Goal: Task Accomplishment & Management: Manage account settings

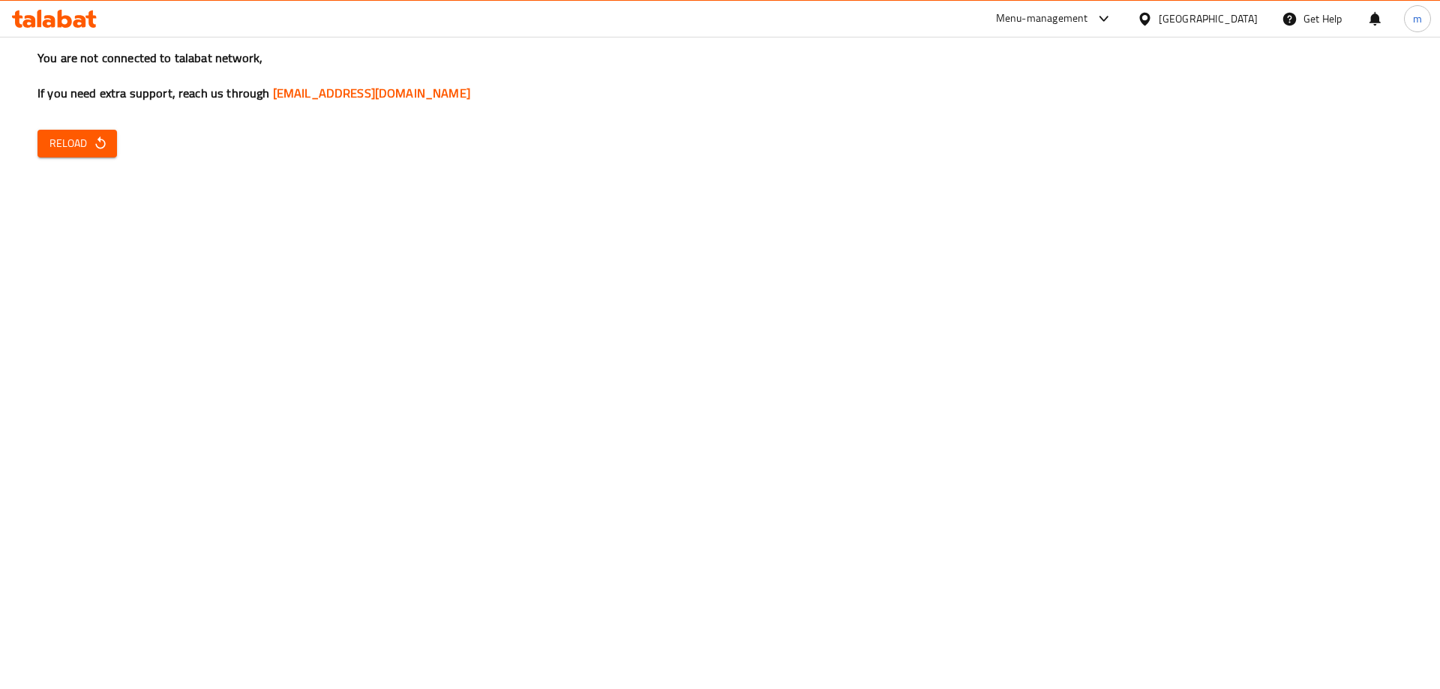
click at [78, 142] on span "Reload" at bounding box center [76, 143] width 55 height 19
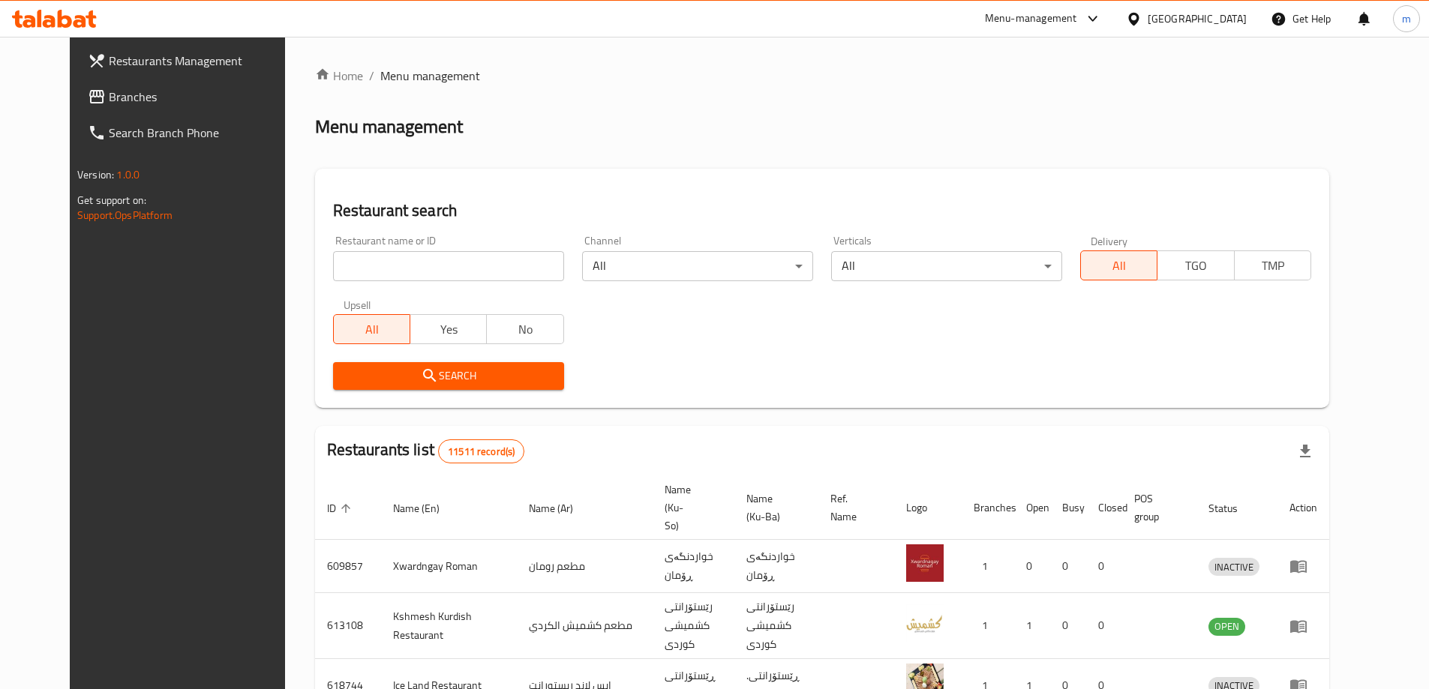
click at [138, 99] on span "Branches" at bounding box center [202, 97] width 187 height 18
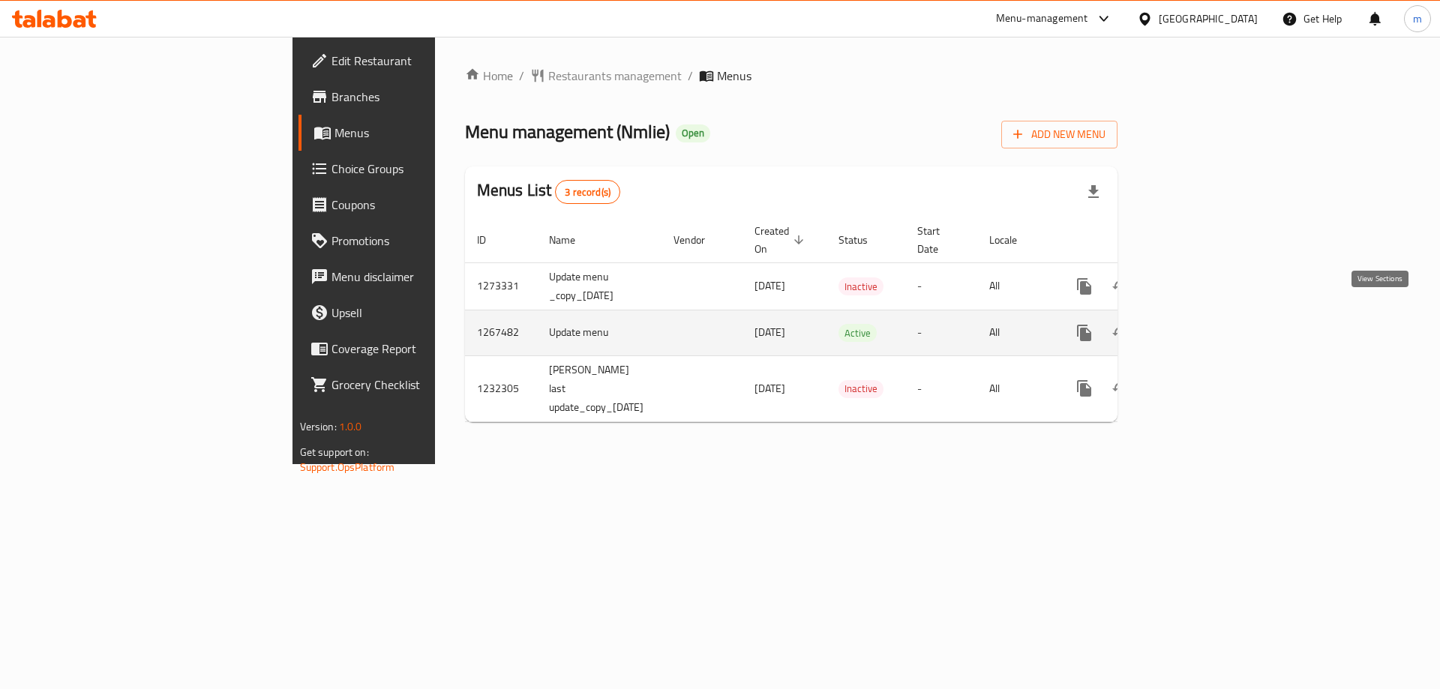
click at [1210, 315] on link "enhanced table" at bounding box center [1192, 333] width 36 height 36
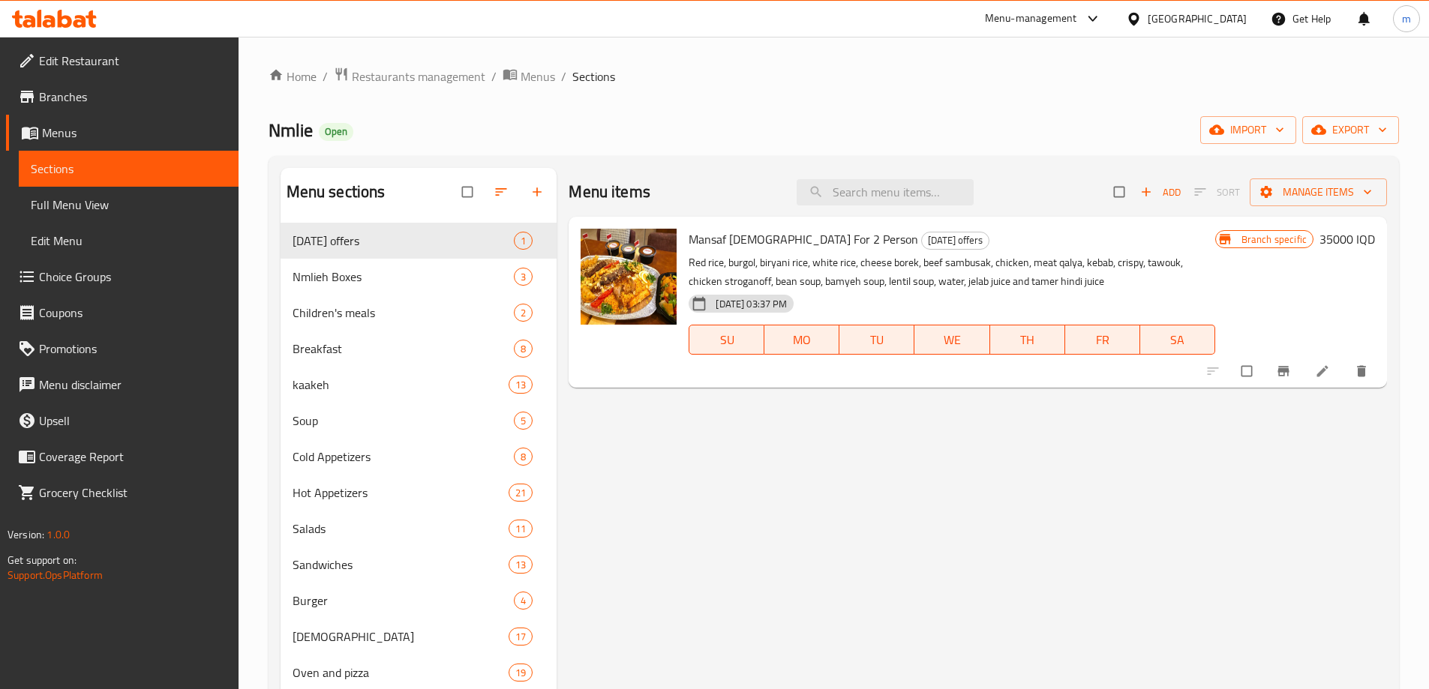
click at [897, 178] on div "Menu items Add Sort Manage items" at bounding box center [977, 192] width 818 height 49
paste input "Chicken Rizo"
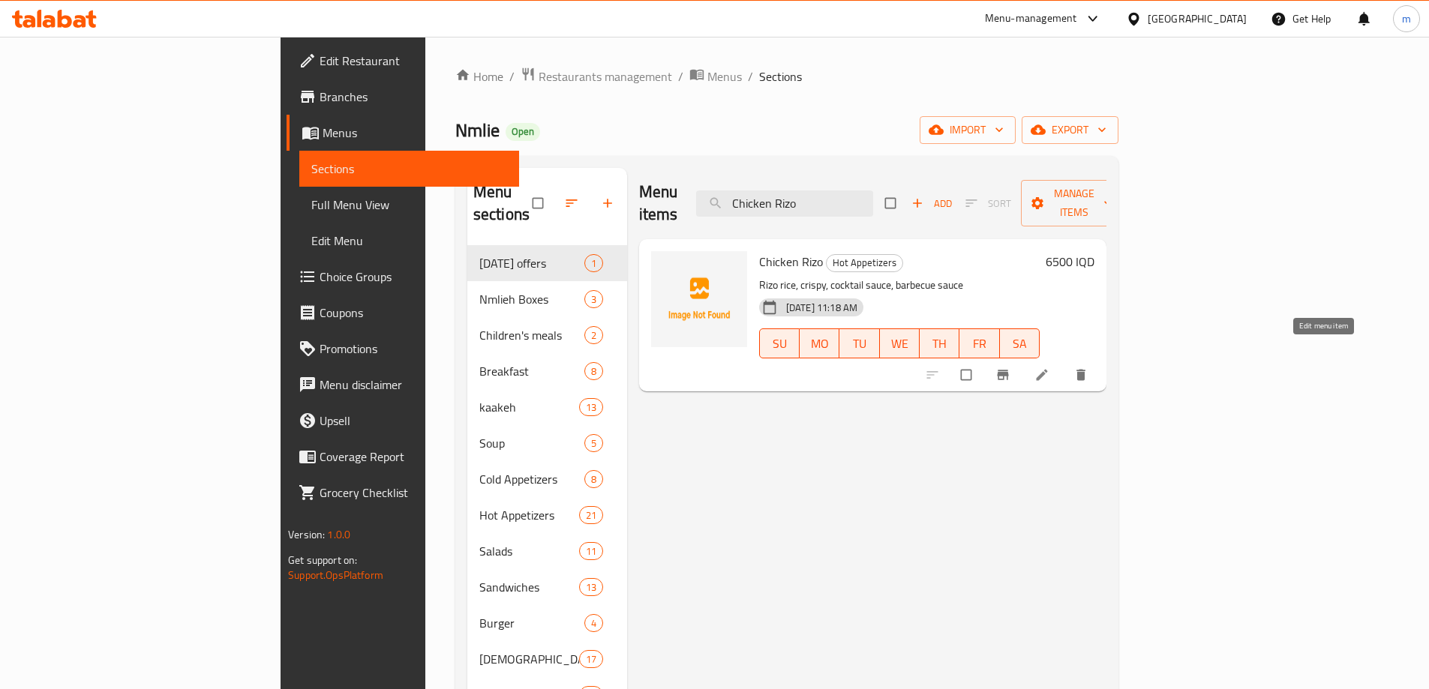
type input "Chicken Rizo"
click at [1049, 367] on icon at bounding box center [1041, 374] width 15 height 15
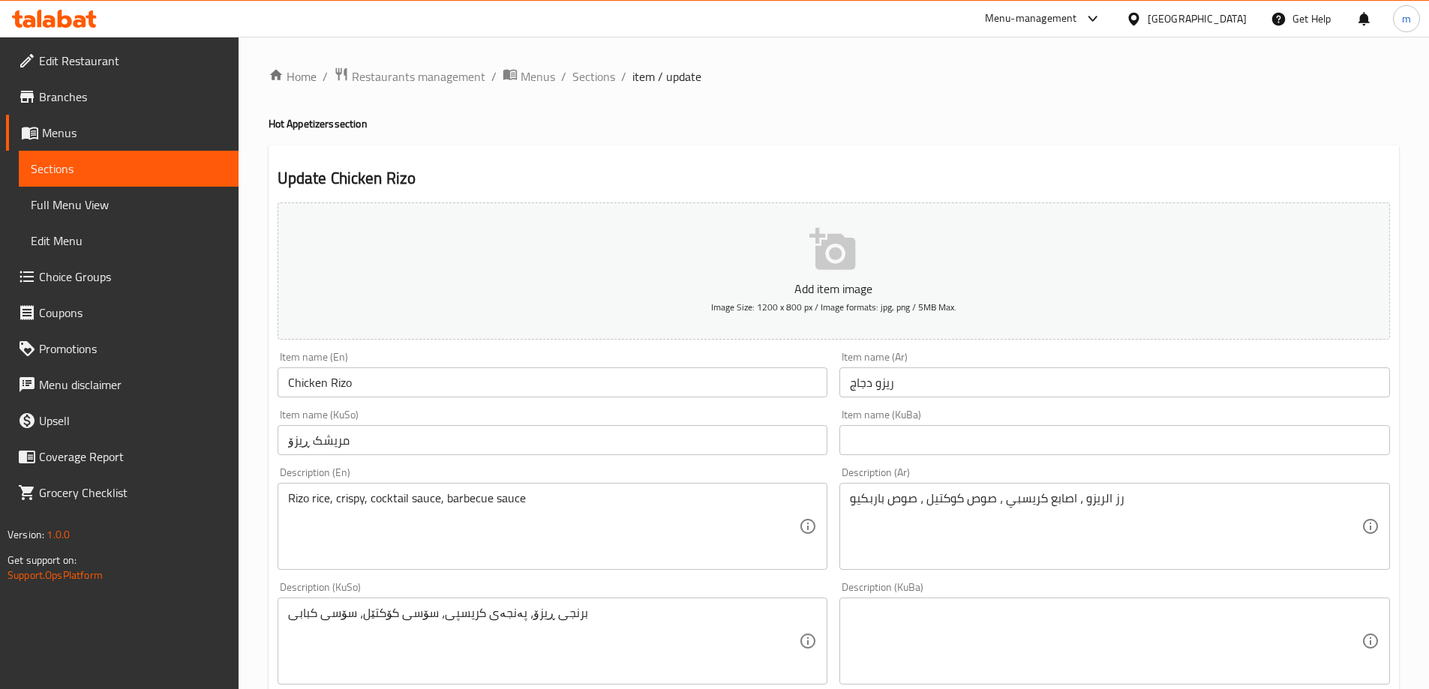
click at [412, 433] on input "مریشک ڕیزۆ" at bounding box center [552, 440] width 550 height 30
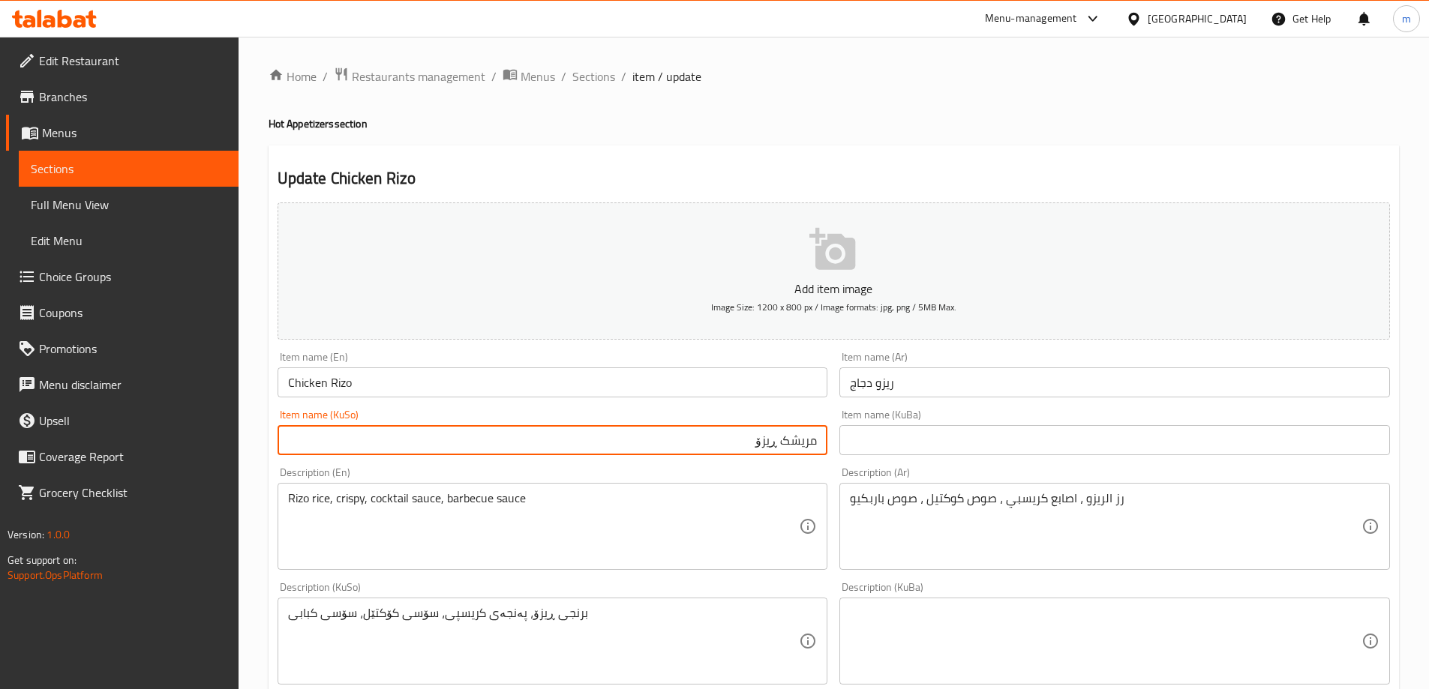
click at [769, 437] on input "مریشک ڕیزۆ" at bounding box center [552, 440] width 550 height 30
click at [814, 442] on input "مریشک" at bounding box center [552, 440] width 550 height 30
paste input "ڕیزۆ"
type input "ڕیزۆی مریشک"
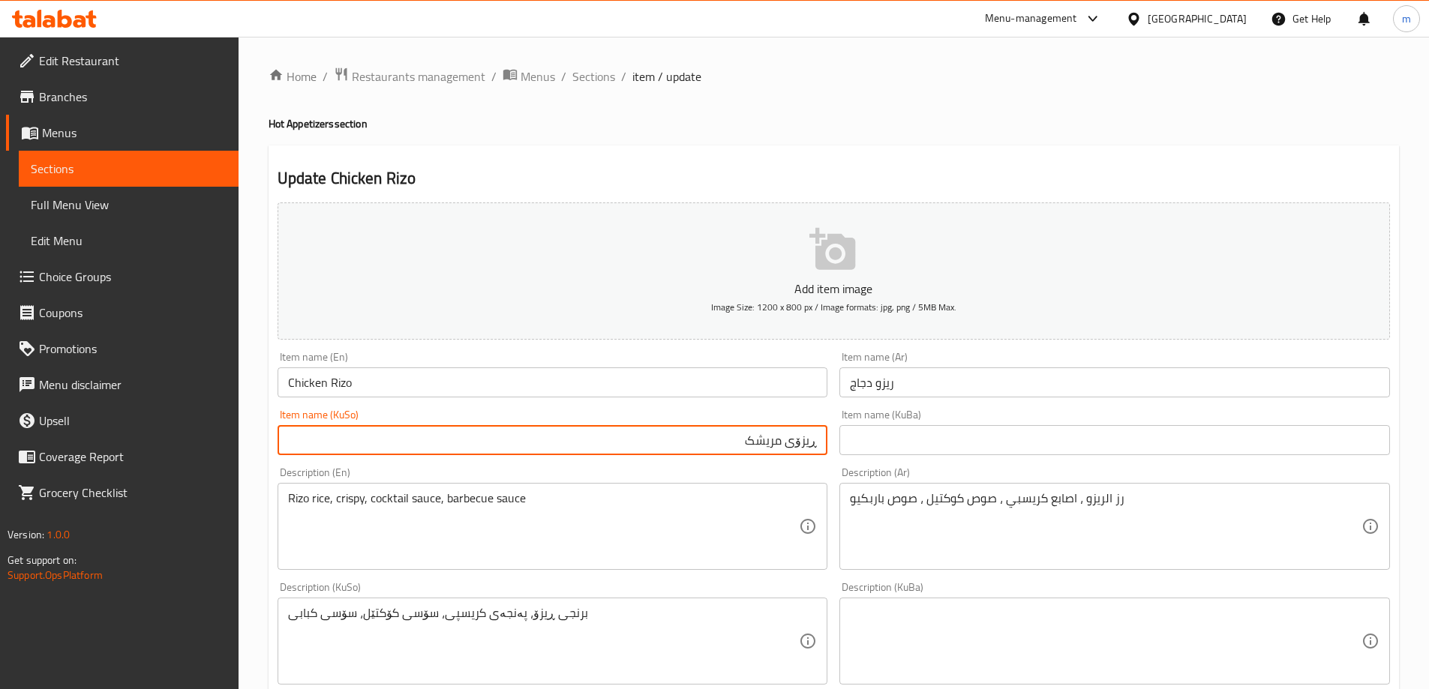
drag, startPoint x: 744, startPoint y: 496, endPoint x: 751, endPoint y: 490, distance: 9.0
click at [748, 492] on textarea "Rizo rice, crispy, cocktail sauce, barbecue sauce" at bounding box center [543, 526] width 511 height 71
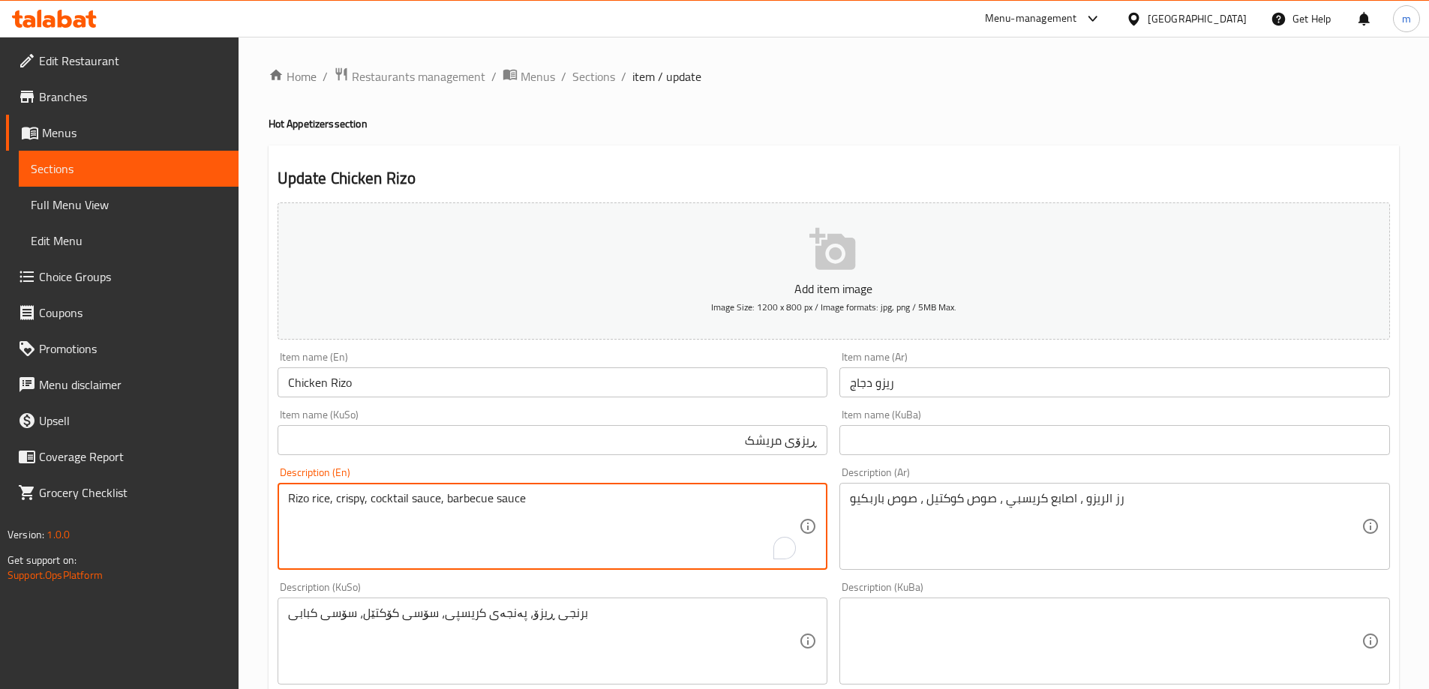
click at [365, 497] on textarea "Rizo rice, crispy, cocktail sauce, barbecue sauce" at bounding box center [543, 526] width 511 height 71
click at [474, 502] on textarea "Rizo rice, crispy sticks, cocktail sauce, barbecue sauce" at bounding box center [543, 526] width 511 height 71
type textarea "Rizo rice, crispy sticks, cocktail sauce and barbecue sauce"
click at [1001, 517] on textarea "رز الريزو ، اصابع كريسبي ، صوص كوكتيل ، صوص باربكيو" at bounding box center [1105, 526] width 511 height 71
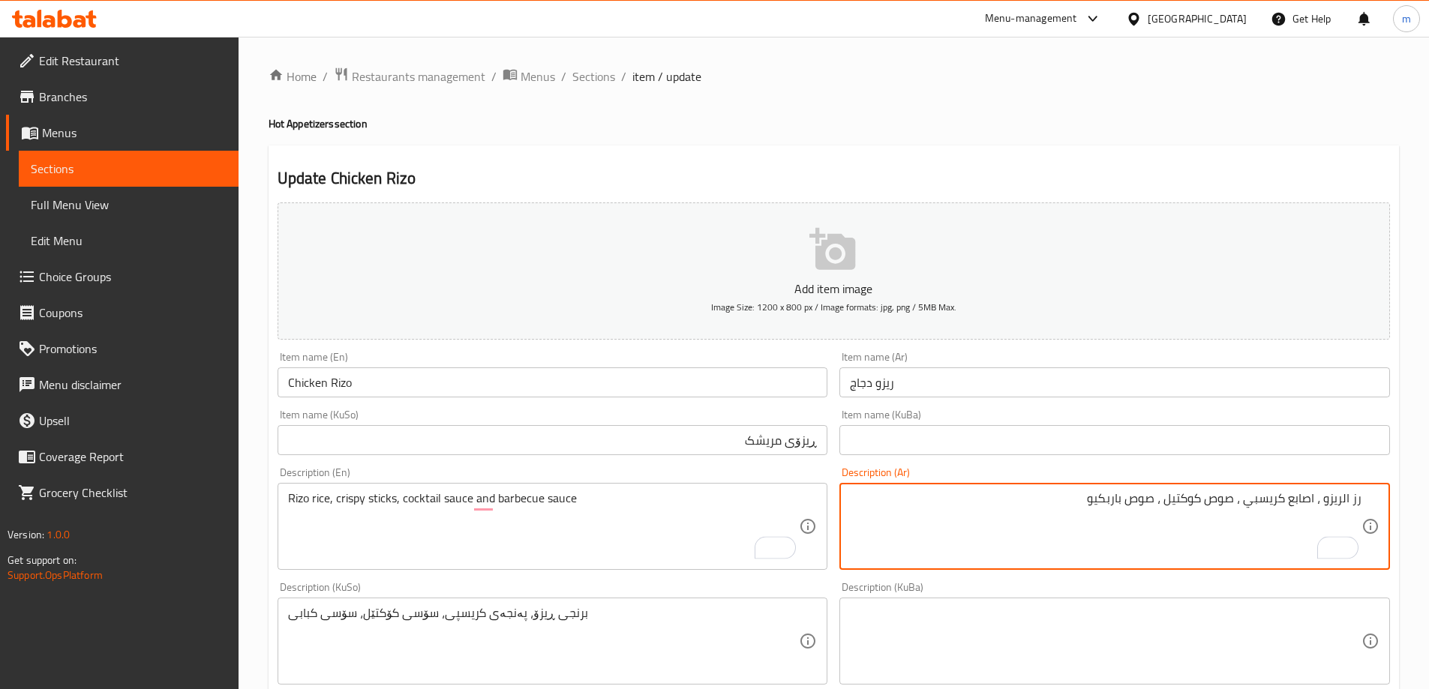
click at [1340, 495] on textarea "رز الريزو ، اصابع كريسبي ، صوص كوكتيل ، صوص باربكيو" at bounding box center [1105, 526] width 511 height 71
click at [1342, 505] on textarea "رز الريزو ، اصابع كريسبي ، صوص كوكتيل ، صوص باربكيو" at bounding box center [1105, 526] width 511 height 71
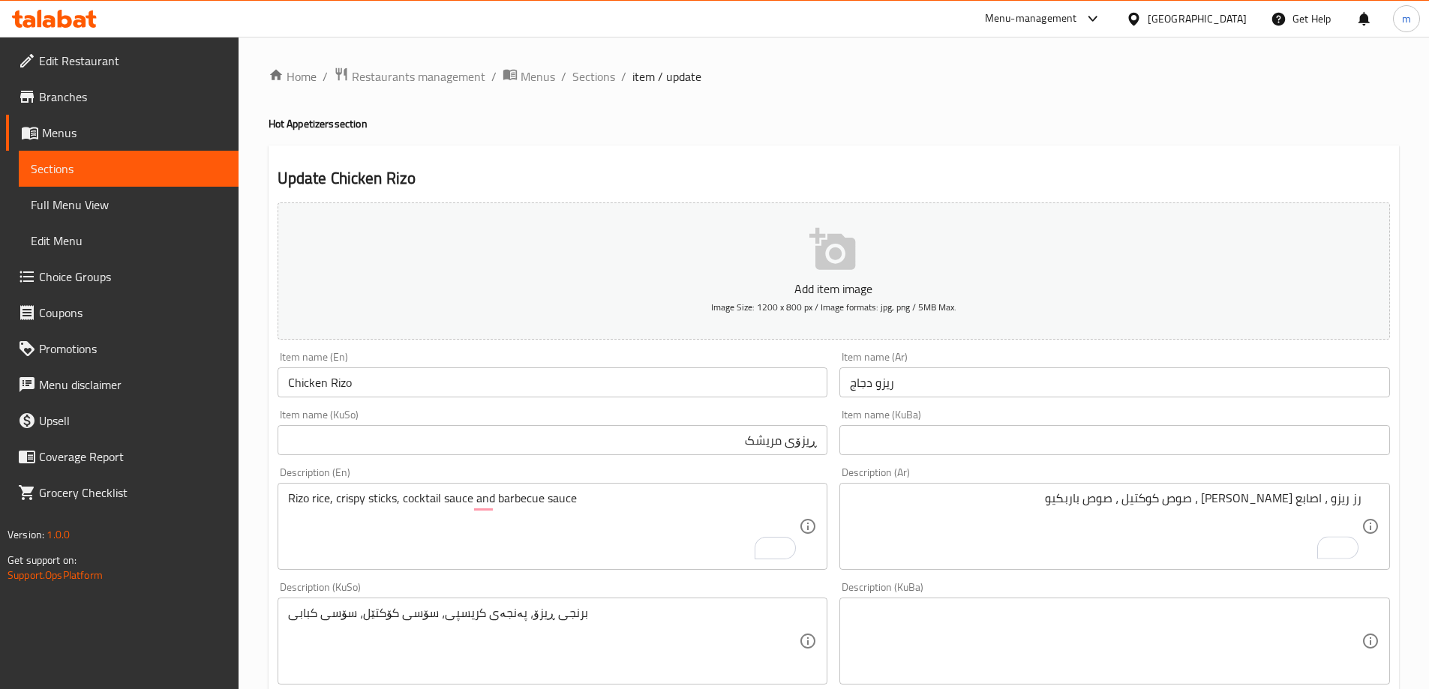
click at [1364, 497] on div "رز ريزو ، اصابع كريسبي ، صوص كوكتيل ، صوص باربكيو Description (Ar)" at bounding box center [1114, 526] width 550 height 87
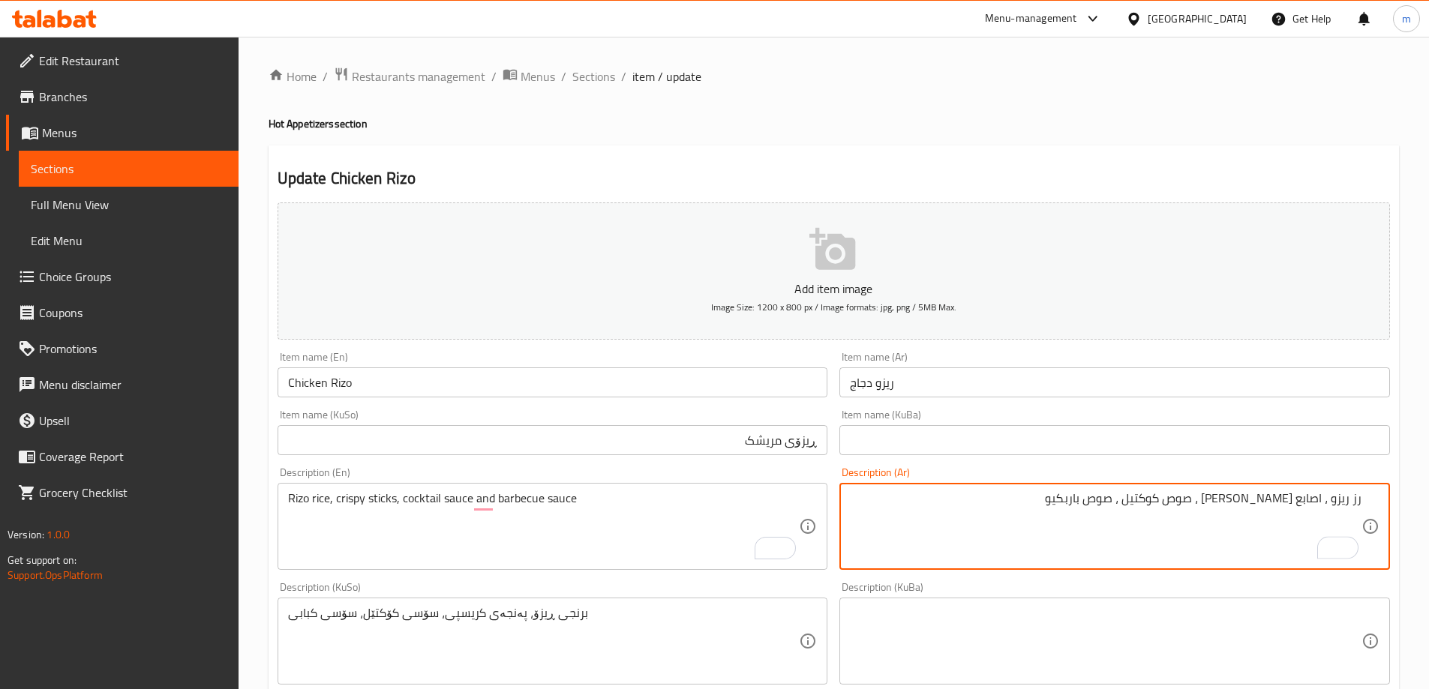
click at [1360, 503] on textarea "رز ريزو ، اصابع كريسبي ، صوص كوكتيل ، صوص باربكيو" at bounding box center [1105, 526] width 511 height 71
click at [1324, 493] on textarea "أرز ريزو ، اصابع كريسبي ، صوص كوكتيل ، صوص باربكيو" at bounding box center [1105, 526] width 511 height 71
click at [1250, 498] on textarea "أرز ريزو، اصابع كريسبي ، صوص كوكتيل ، صوص باربكيو" at bounding box center [1105, 526] width 511 height 71
drag, startPoint x: 1174, startPoint y: 499, endPoint x: 1167, endPoint y: 503, distance: 8.4
click at [1167, 503] on textarea "أرز ريزو، اصابع كريسبي، صوص كوكتيل ، صوص باربكيو" at bounding box center [1105, 526] width 511 height 71
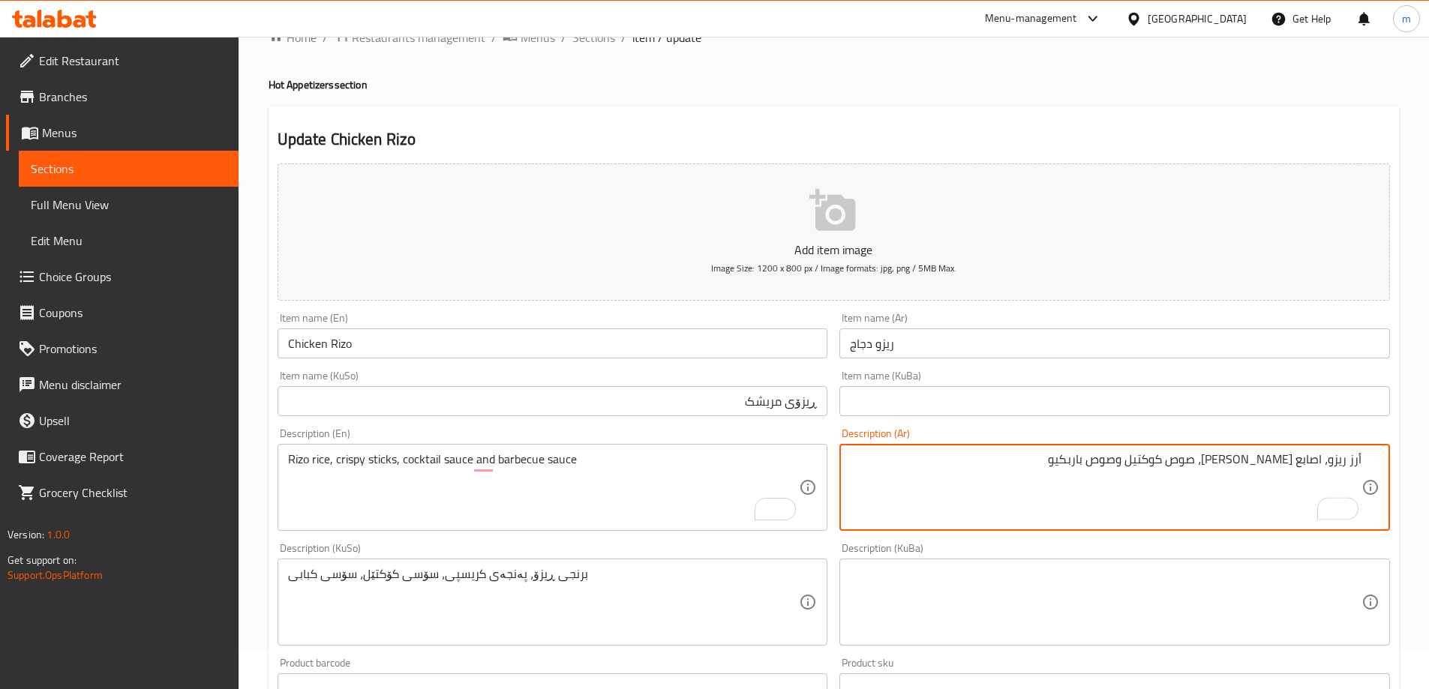
scroll to position [45, 0]
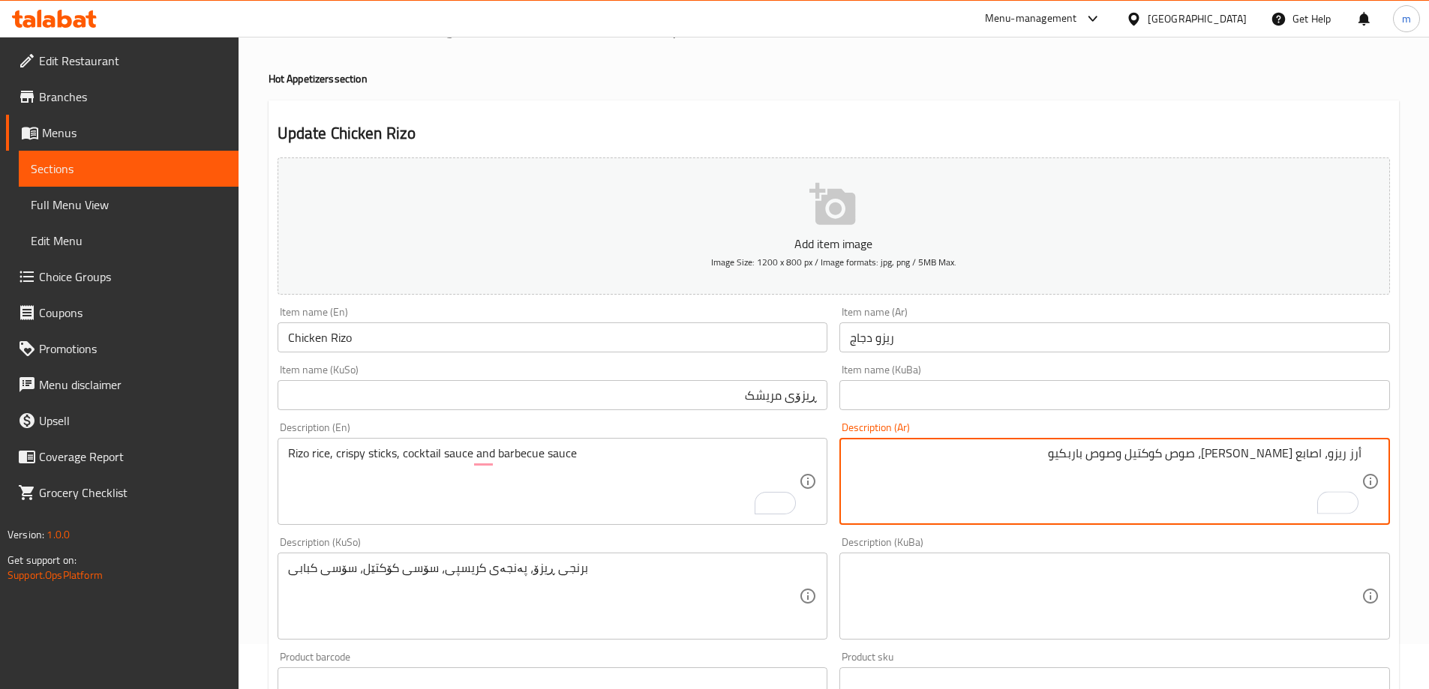
type textarea "أرز ريزو، اصابع كريسبي، صوص كوكتيل وصوص باربكيو"
click at [576, 625] on textarea "برنجی ڕیزۆ، پەنجەی کریسپی، سۆسی کۆکتێل، سۆسی کبابی" at bounding box center [543, 596] width 511 height 71
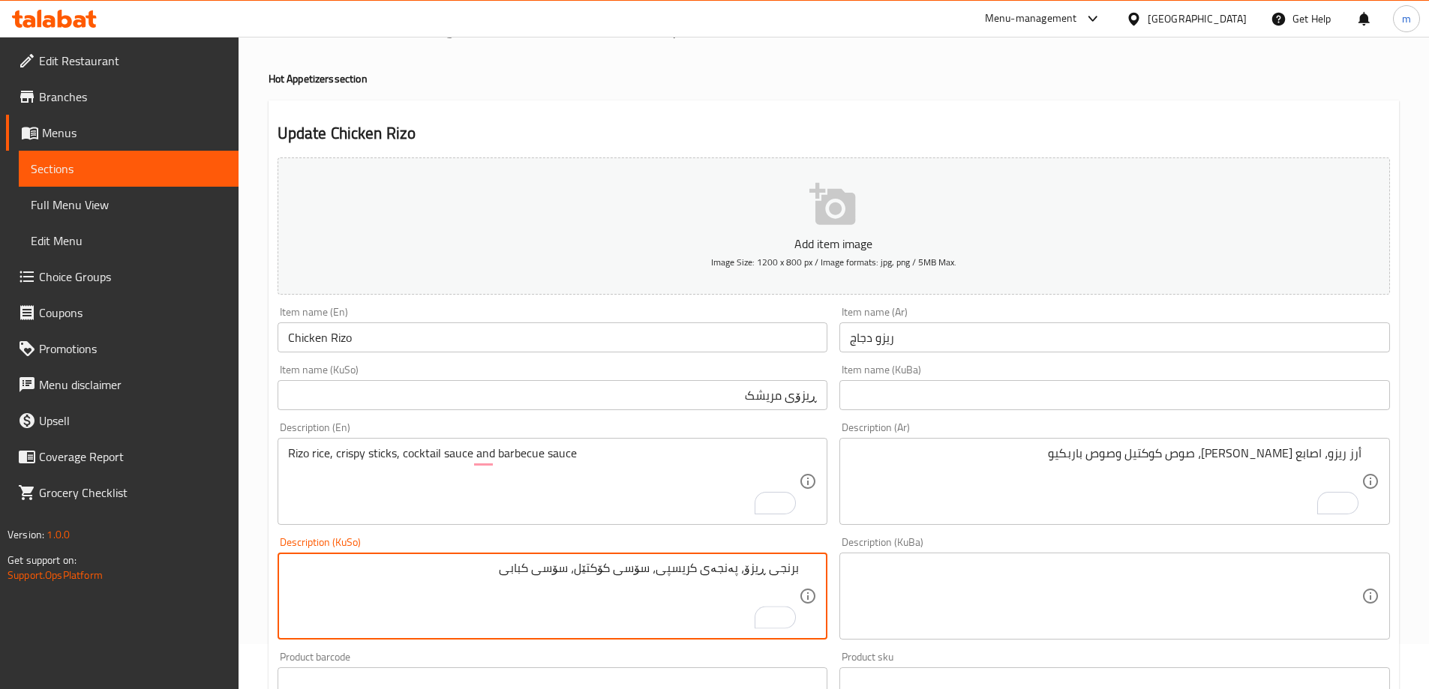
click at [727, 567] on textarea "برنجی ڕیزۆ، پەنجەی کریسپی، سۆسی کۆکتێل، سۆسی کبابی" at bounding box center [543, 596] width 511 height 71
click at [574, 576] on textarea "برنجی ڕیزۆ، ستێکسی کریسپی، سۆسی کۆکتێل، سۆسی کبابی" at bounding box center [543, 596] width 511 height 71
click at [513, 574] on textarea "برنجی ڕیزۆ، ستێکسی کریسپی، سۆسی کۆکتێل و سۆسی کبابی" at bounding box center [543, 596] width 511 height 71
click at [514, 573] on textarea "برنجی ڕیزۆ، ستێکسی کریسپی، سۆسی کۆکتێل و سۆسی کبابی" at bounding box center [543, 596] width 511 height 71
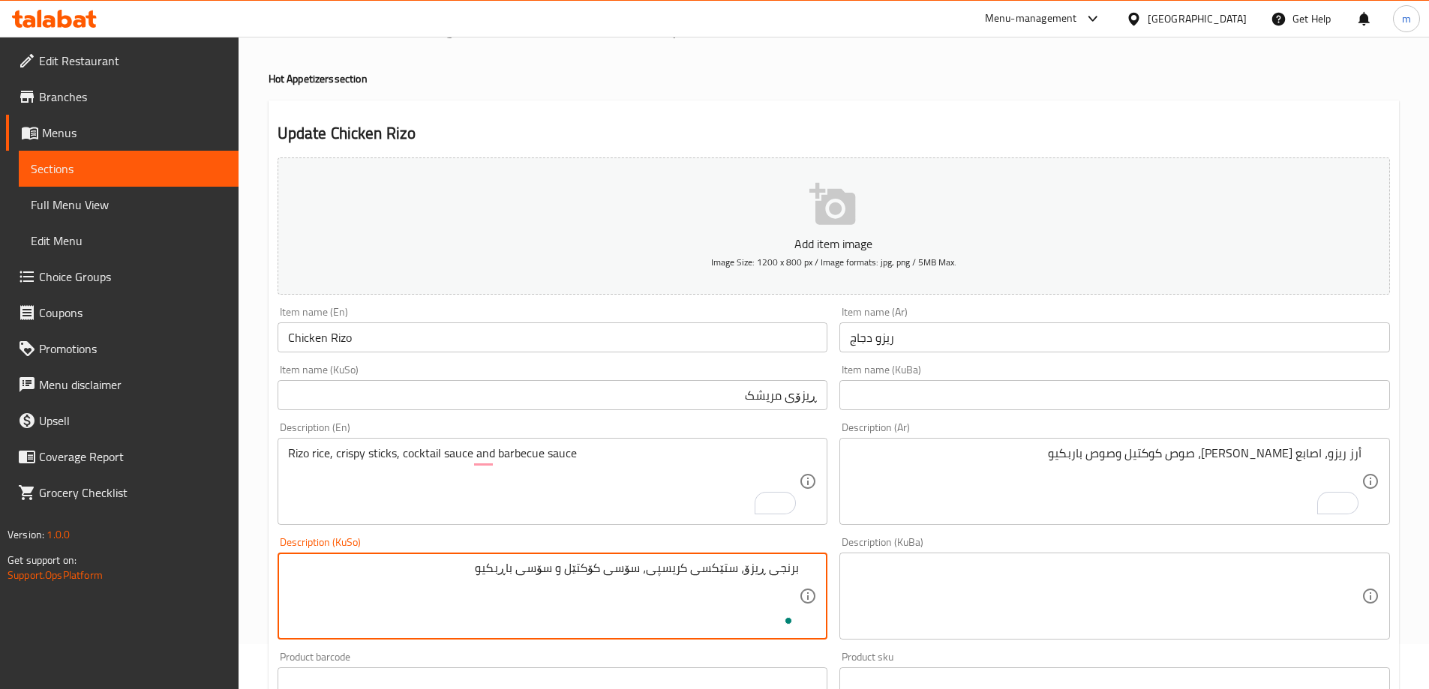
click at [523, 441] on div "Rizo rice, crispy sticks, cocktail sauce and barbecue sauce Description (En)" at bounding box center [552, 481] width 550 height 87
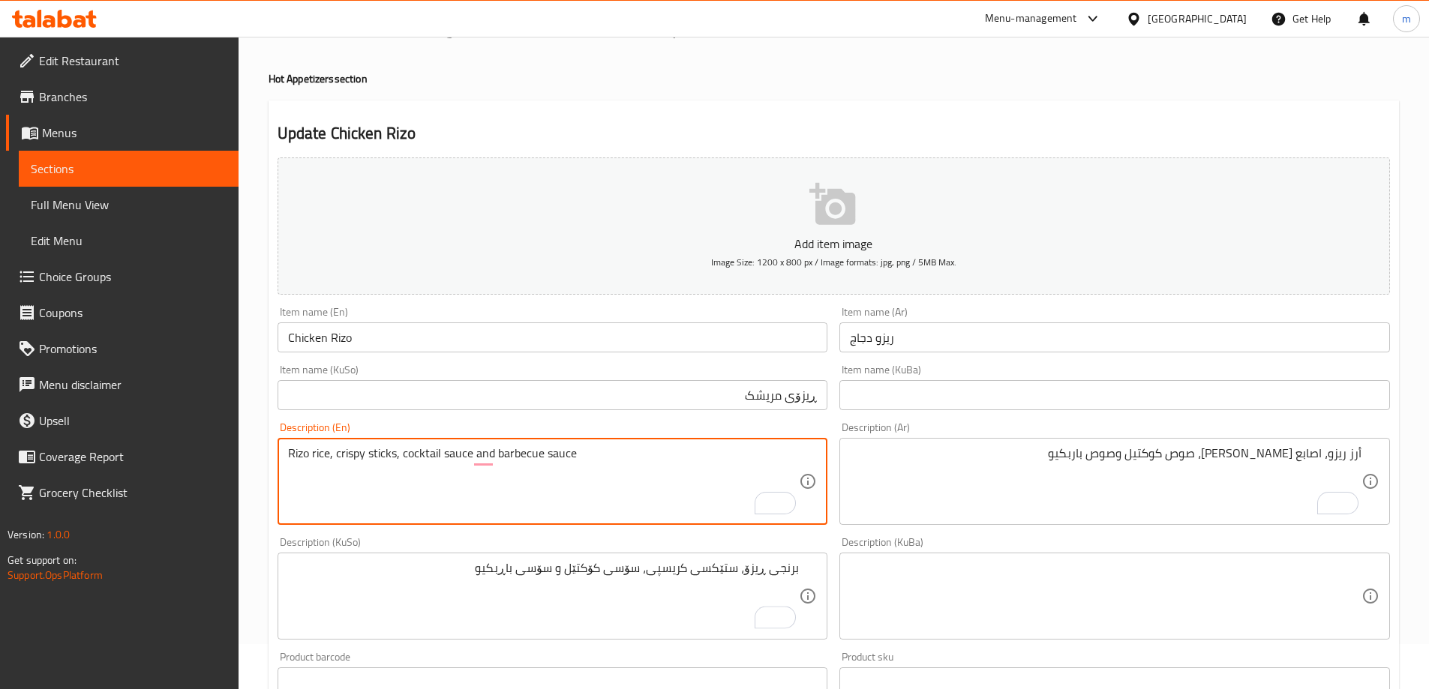
click at [526, 455] on textarea "Rizo rice, crispy sticks, cocktail sauce and barbecue sauce" at bounding box center [543, 481] width 511 height 71
click at [528, 454] on textarea "Rizo rice, crispy sticks, cocktail sauce and barbecue sauce" at bounding box center [543, 481] width 511 height 71
click at [505, 568] on textarea "برنجی ڕیزۆ، ستێکسی کریسپی، سۆسی کۆکتێل و سۆسی باڕبکیو" at bounding box center [543, 596] width 511 height 71
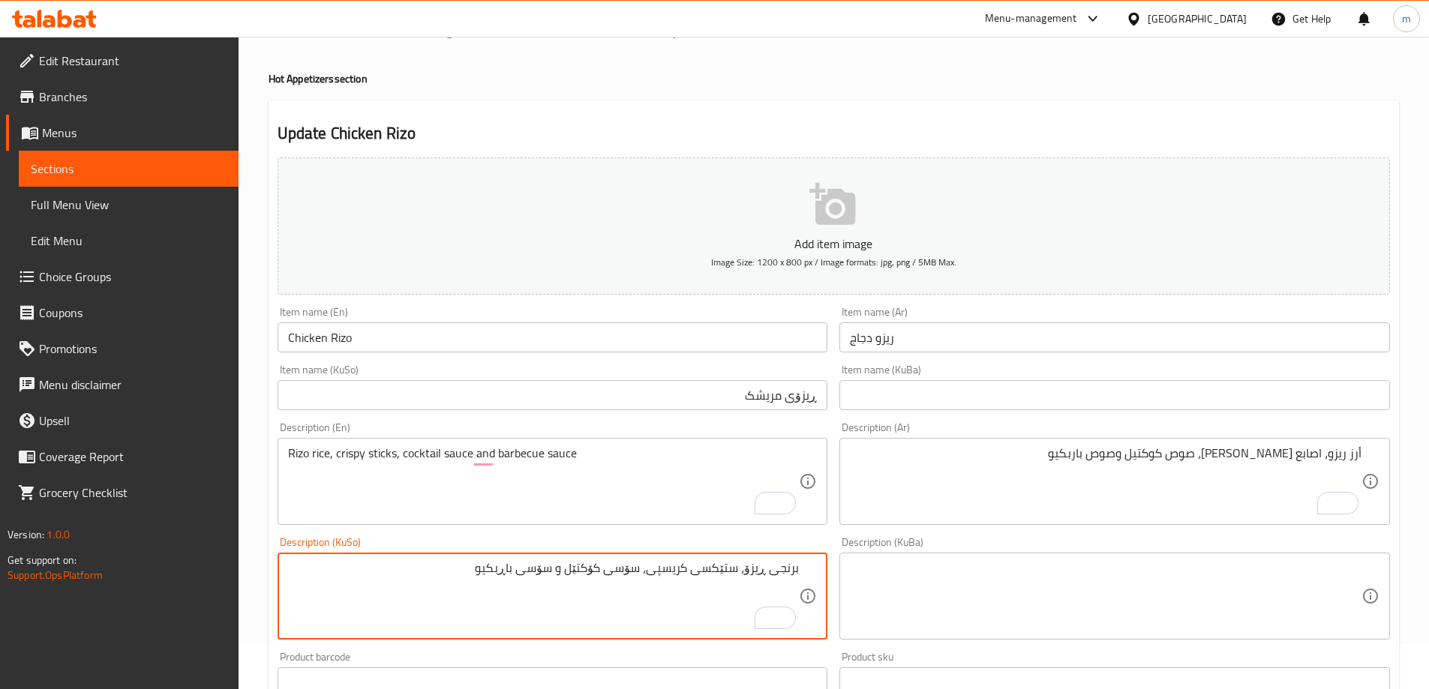
click at [505, 568] on textarea "برنجی ڕیزۆ، ستێکسی کریسپی، سۆسی کۆکتێل و سۆسی باڕبکیو" at bounding box center [543, 596] width 511 height 71
paste textarea "ربی"
type textarea "برنجی ڕیزۆ، ستێکسی کریسپی، سۆسی کۆکتێل و سۆسی باربیکیو"
click at [1129, 448] on textarea "أرز ريزو، اصابع كريسبي، صوص كوكتيل وصوص باربكيو" at bounding box center [1105, 481] width 511 height 71
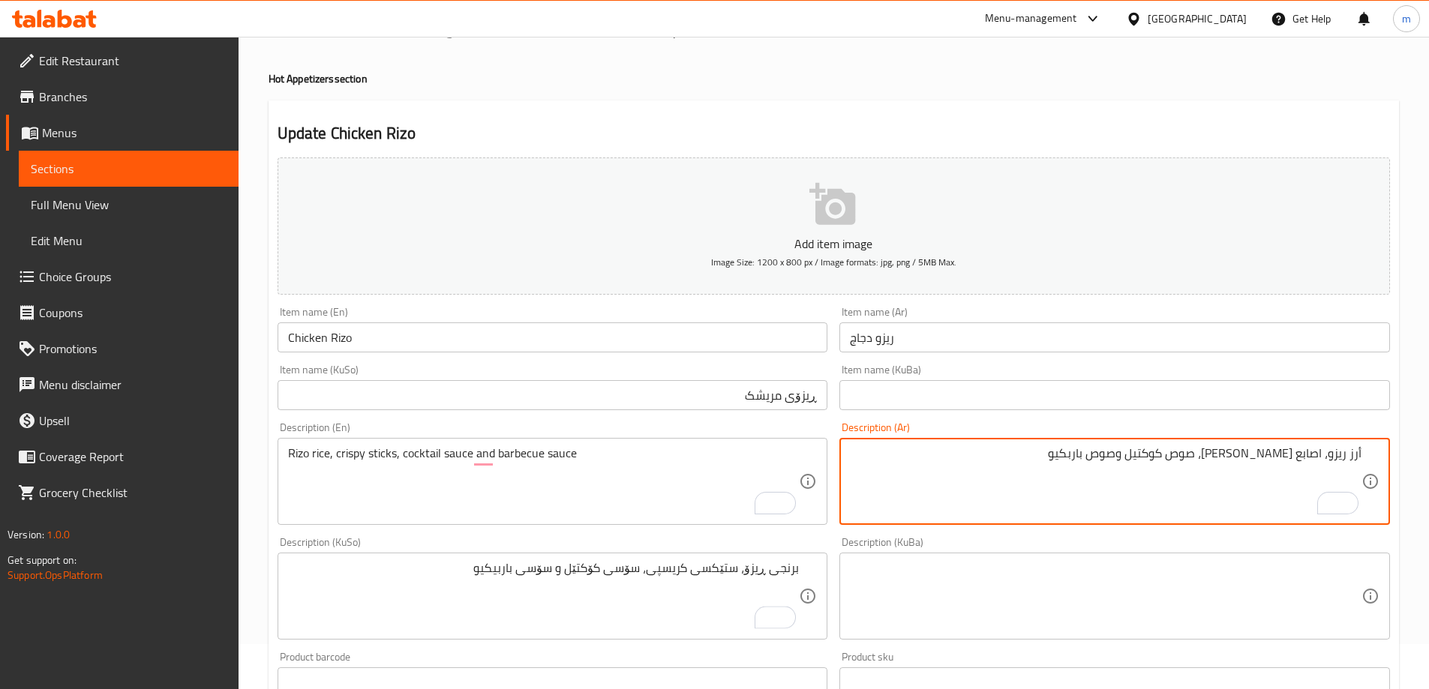
click at [1129, 448] on textarea "أرز ريزو، اصابع كريسبي، صوص كوكتيل وصوص باربكيو" at bounding box center [1105, 481] width 511 height 71
paste textarea "كيو / بارب"
drag, startPoint x: 1092, startPoint y: 452, endPoint x: 944, endPoint y: 447, distance: 147.8
click at [944, 447] on textarea "أرز ريزو، اصابع كريسبي، صوص كوكتيل وصوص باربيكيو / باربكيو" at bounding box center [1105, 481] width 511 height 71
click at [1108, 460] on textarea "أرز ريزو، اصابع كريسبي، صوص كوكتيل وصوص باربيكيو / باربكيو" at bounding box center [1105, 481] width 511 height 71
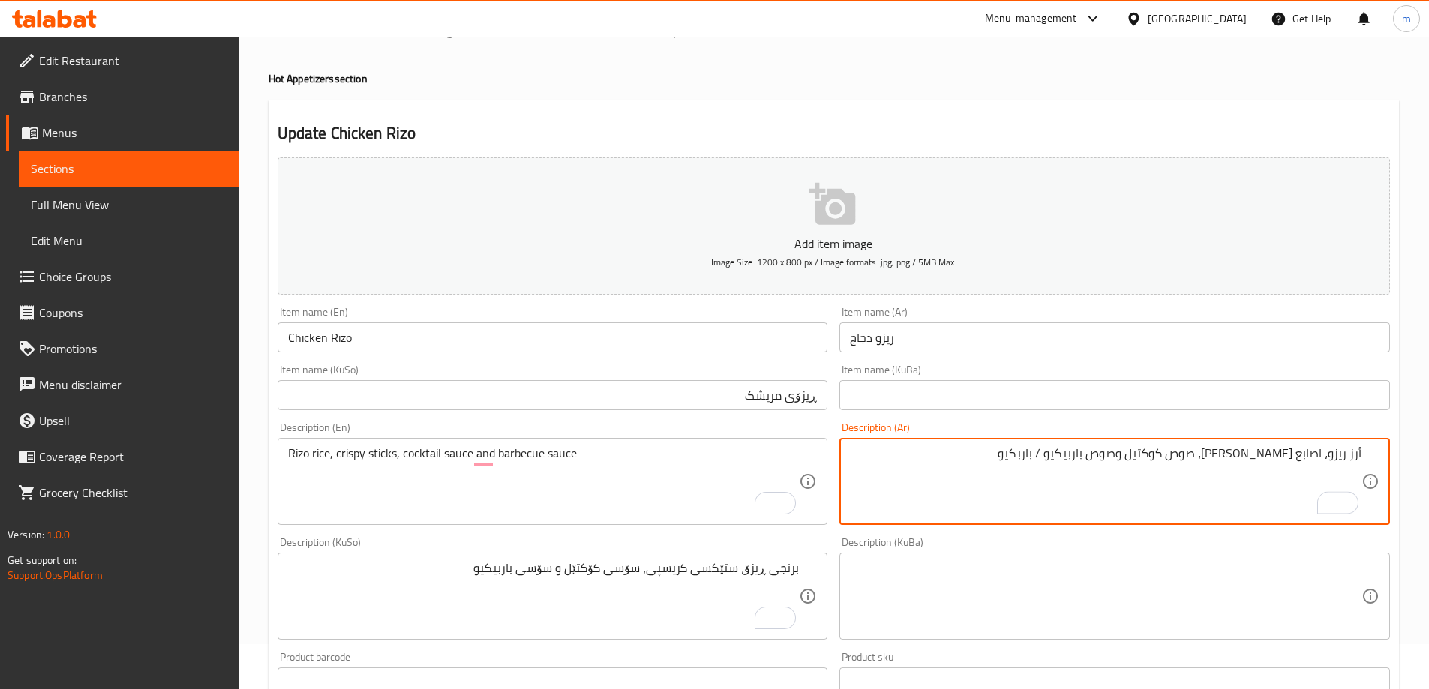
click at [1108, 458] on textarea "أرز ريزو، اصابع كريسبي، صوص كوكتيل وصوص باربيكيو / باربكيو" at bounding box center [1105, 481] width 511 height 71
click at [1111, 448] on textarea "أرز ريزو، اصابع كريسبي، صوص كوكتيل وصوص باربيكيو / باربكيو" at bounding box center [1105, 481] width 511 height 71
click at [1133, 456] on textarea "أرز ريزو، اصابع كريسبي، صوص كوكتيل وصوص / باربكيو" at bounding box center [1105, 481] width 511 height 71
type textarea "أرز ريزو، اصابع كريسبي، صوص كوكتيل وصوص باربكيو"
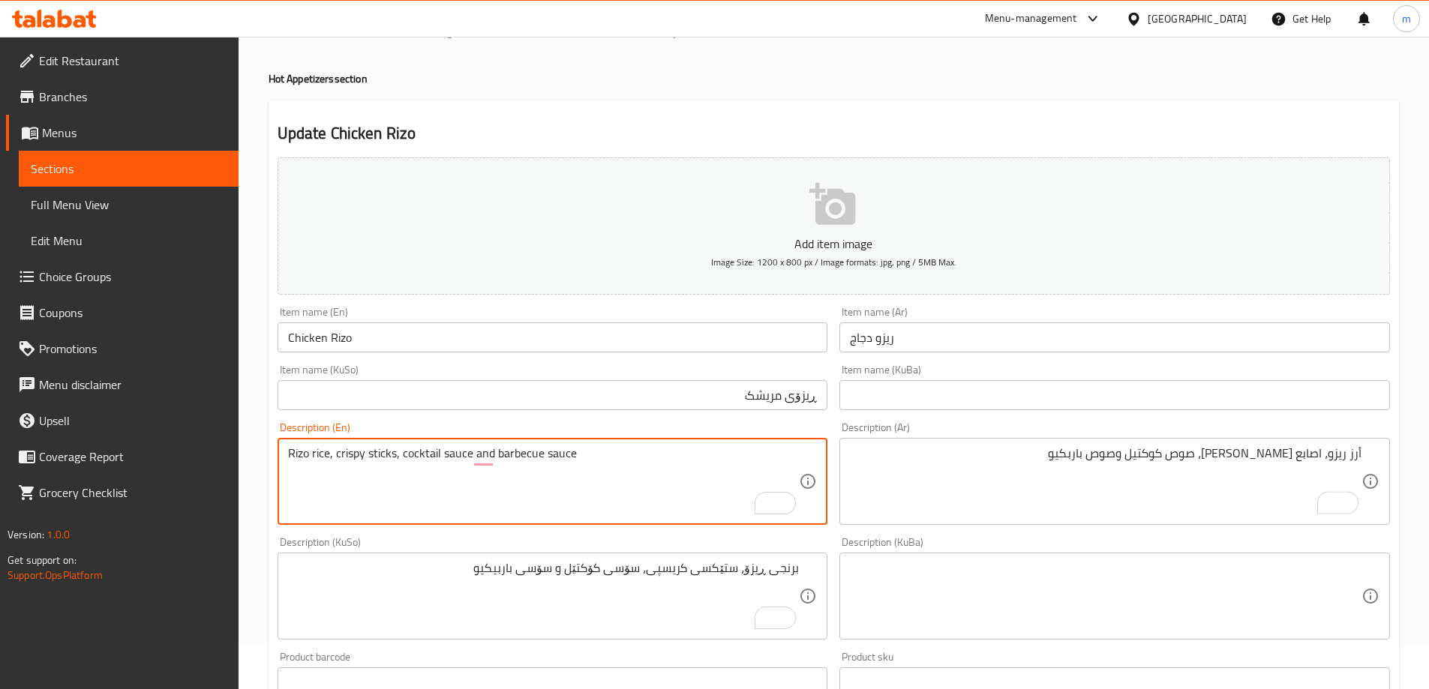
click at [519, 452] on textarea "Rizo rice, crispy sticks, cocktail sauce and barbecue sauce" at bounding box center [543, 481] width 511 height 71
paste textarea "BBQ / Barbeque"
drag, startPoint x: 535, startPoint y: 454, endPoint x: 496, endPoint y: 449, distance: 39.3
click at [496, 449] on textarea "Rizo rice, crispy sticks, cocktail sauce and BBQ / Barbeque sauce" at bounding box center [543, 481] width 511 height 71
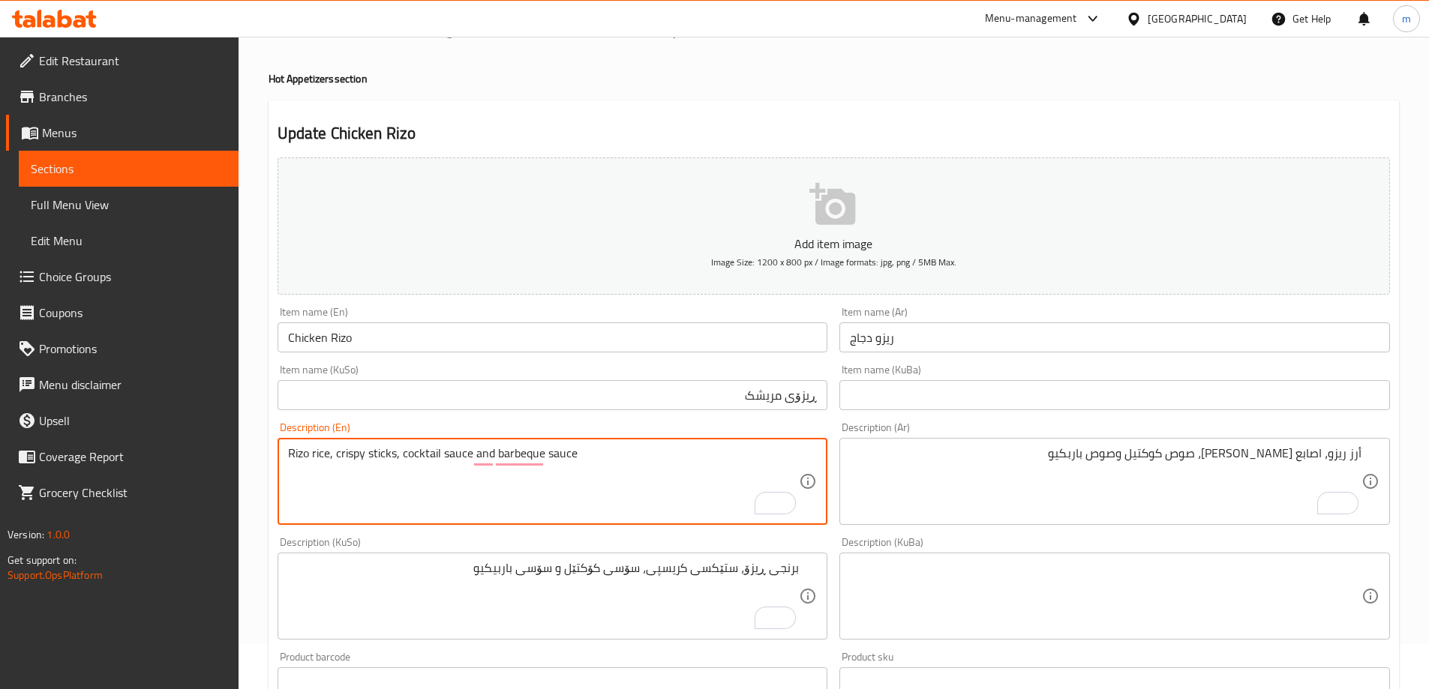
type textarea "Rizo rice, crispy sticks, cocktail sauce and barbeque sauce"
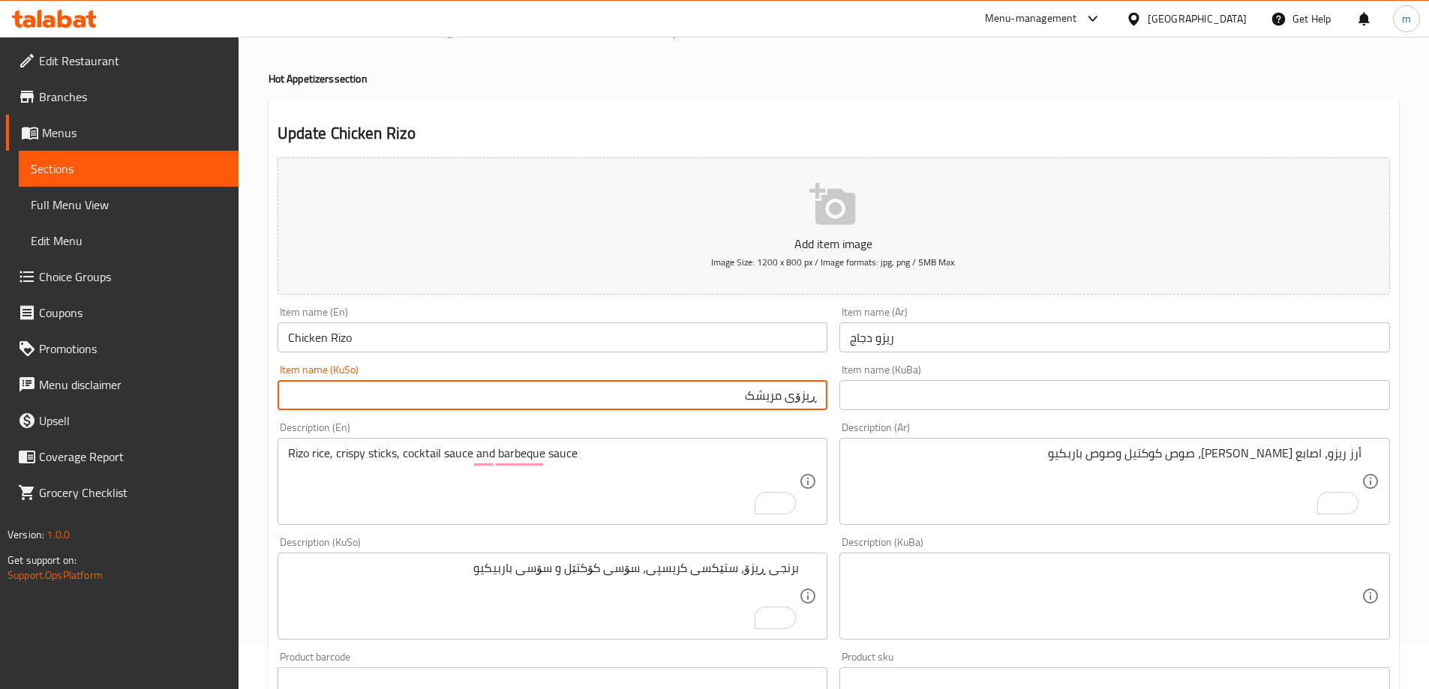
click at [779, 394] on input "ڕیزۆی مریشک" at bounding box center [552, 395] width 550 height 30
click at [946, 382] on input "text" at bounding box center [1114, 395] width 550 height 30
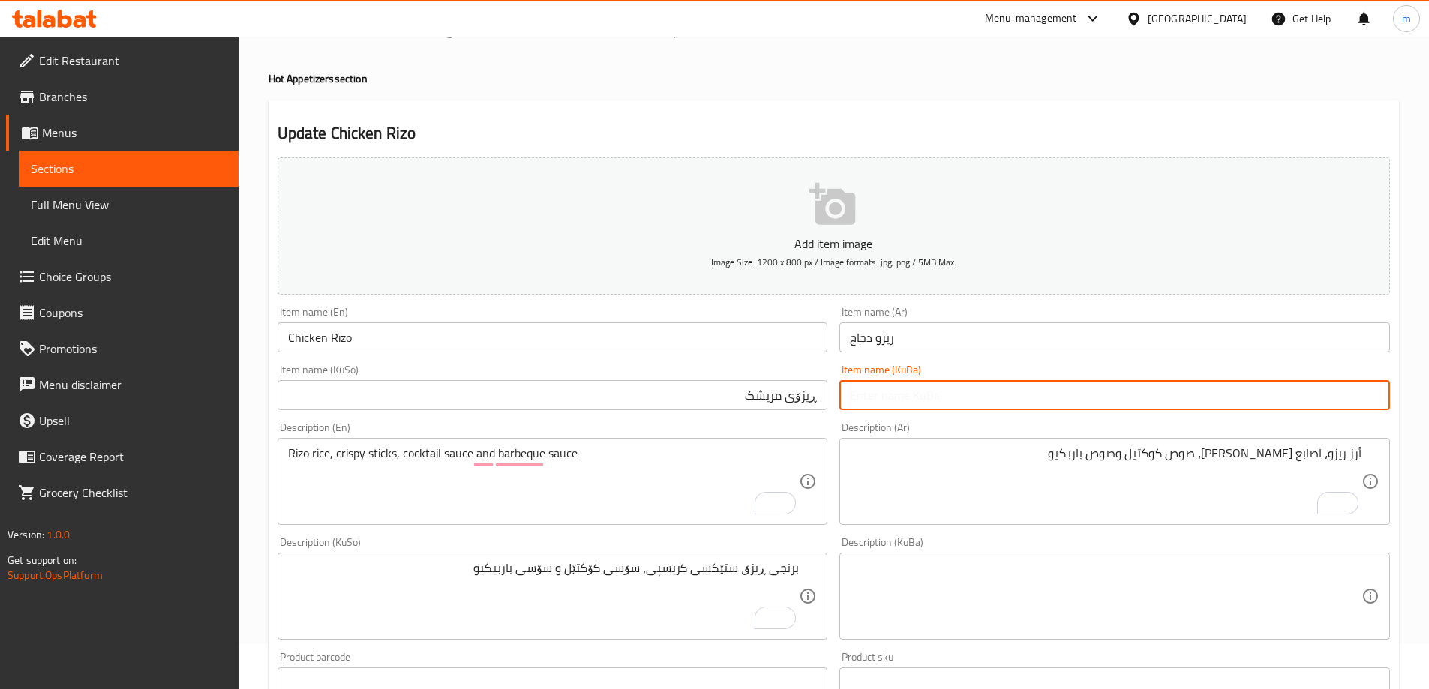
paste input "ڕیزۆی مریشک"
type input "ڕیزۆی مریشک"
click at [739, 568] on textarea "برنجی ڕیزۆ، ستێکسی کریسپی، سۆسی کۆکتێل و سۆسی باربیکیو" at bounding box center [543, 596] width 511 height 71
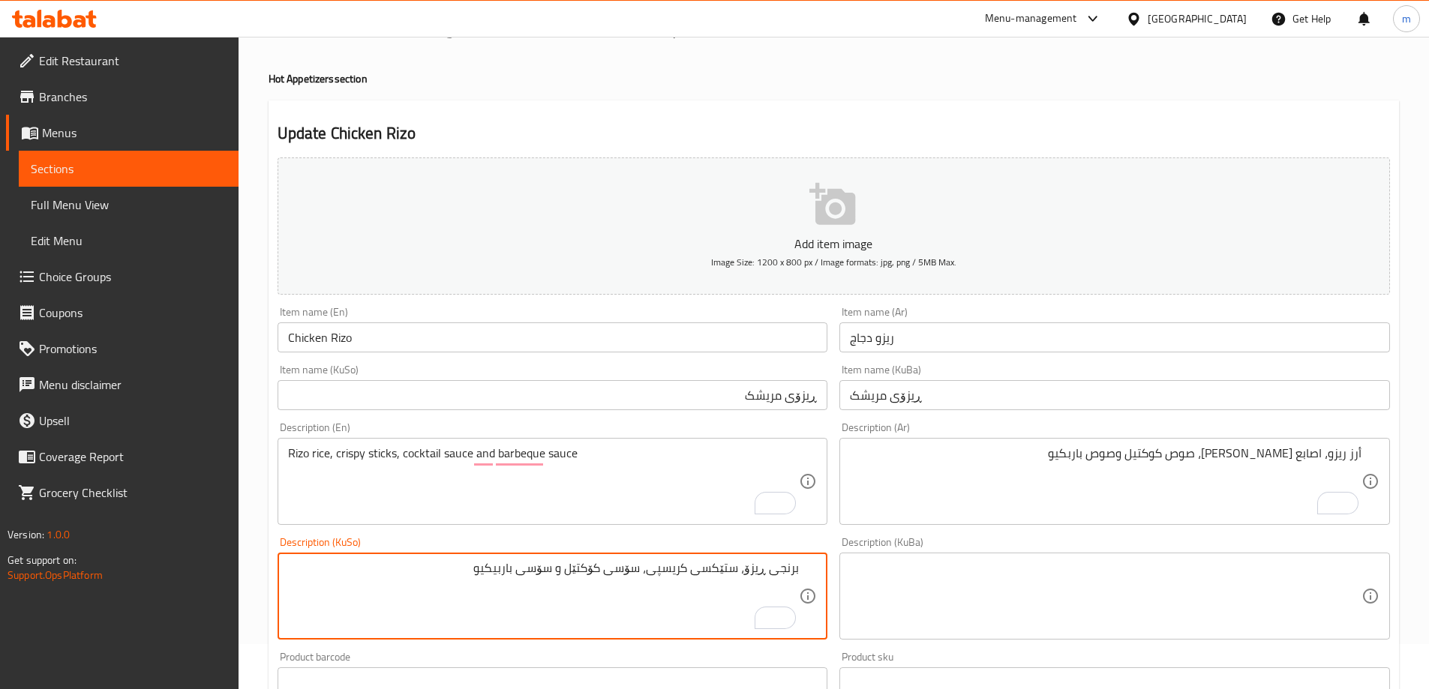
click at [740, 567] on textarea "برنجی ڕیزۆ، ستێکسی کریسپی، سۆسی کۆکتێل و سۆسی باربیکیو" at bounding box center [543, 596] width 511 height 71
click at [980, 586] on textarea at bounding box center [1105, 596] width 511 height 71
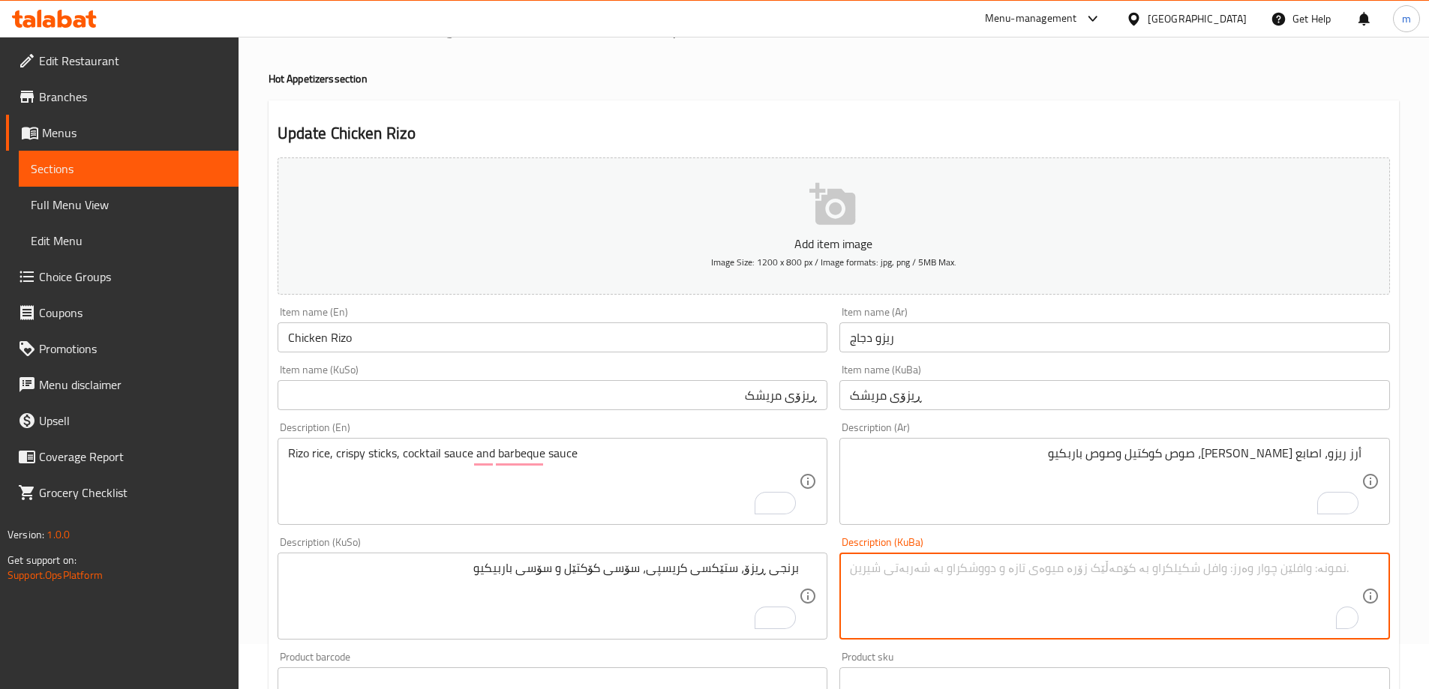
paste textarea "برنجی ڕیزۆ، ستێکسی کریسپی، سۆسی کۆکتێل و سۆسی باربیکیو"
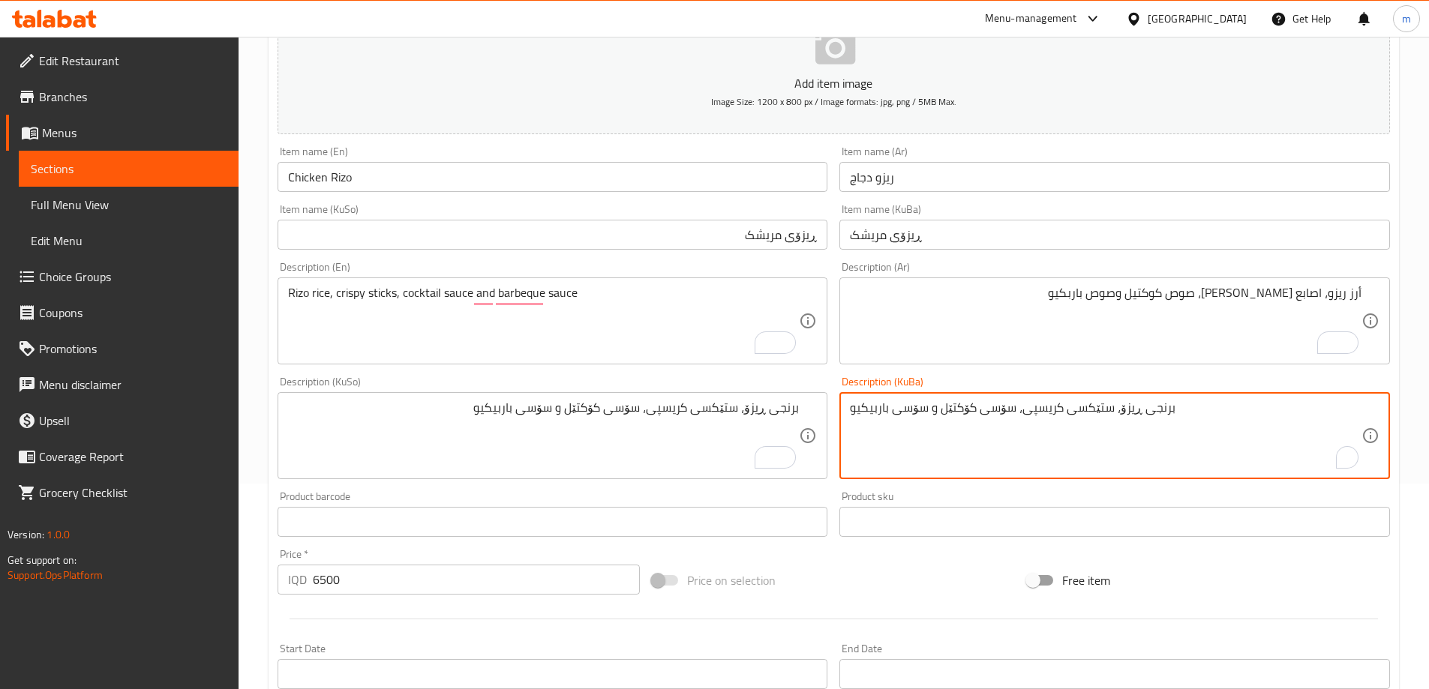
scroll to position [208, 0]
type textarea "برنجی ڕیزۆ، ستێکسی کریسپی، سۆسی کۆکتێل و سۆسی باربیکیو"
click at [467, 497] on div "Product barcode Product barcode" at bounding box center [552, 512] width 550 height 46
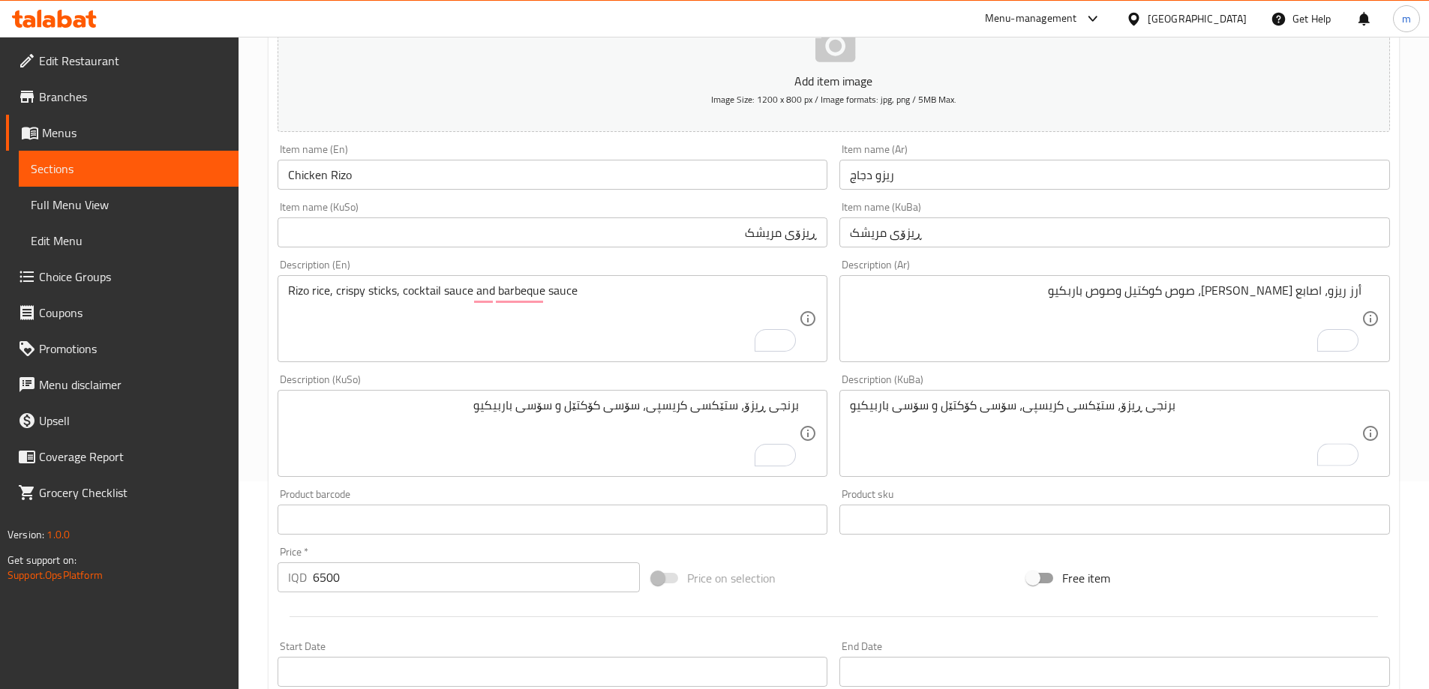
click at [358, 179] on input "Chicken Rizo" at bounding box center [552, 175] width 550 height 30
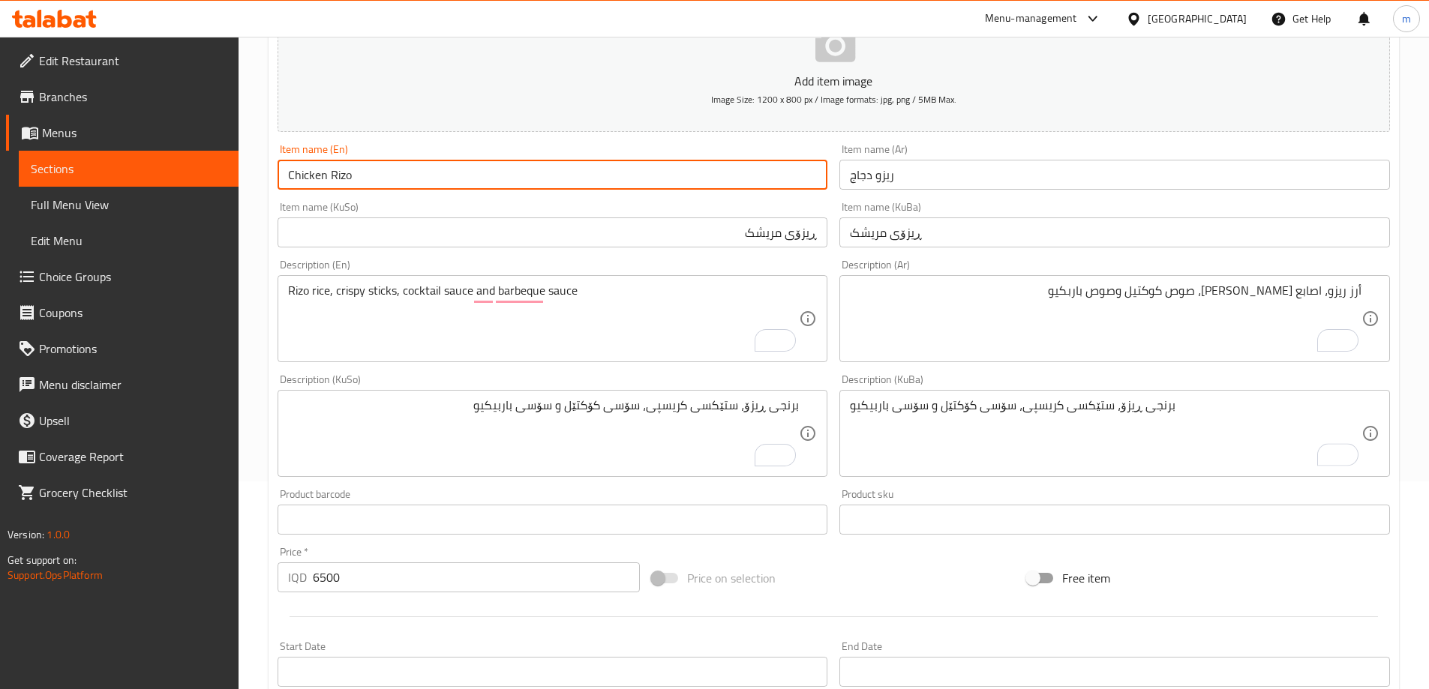
click at [358, 179] on input "Chicken Rizo" at bounding box center [552, 175] width 550 height 30
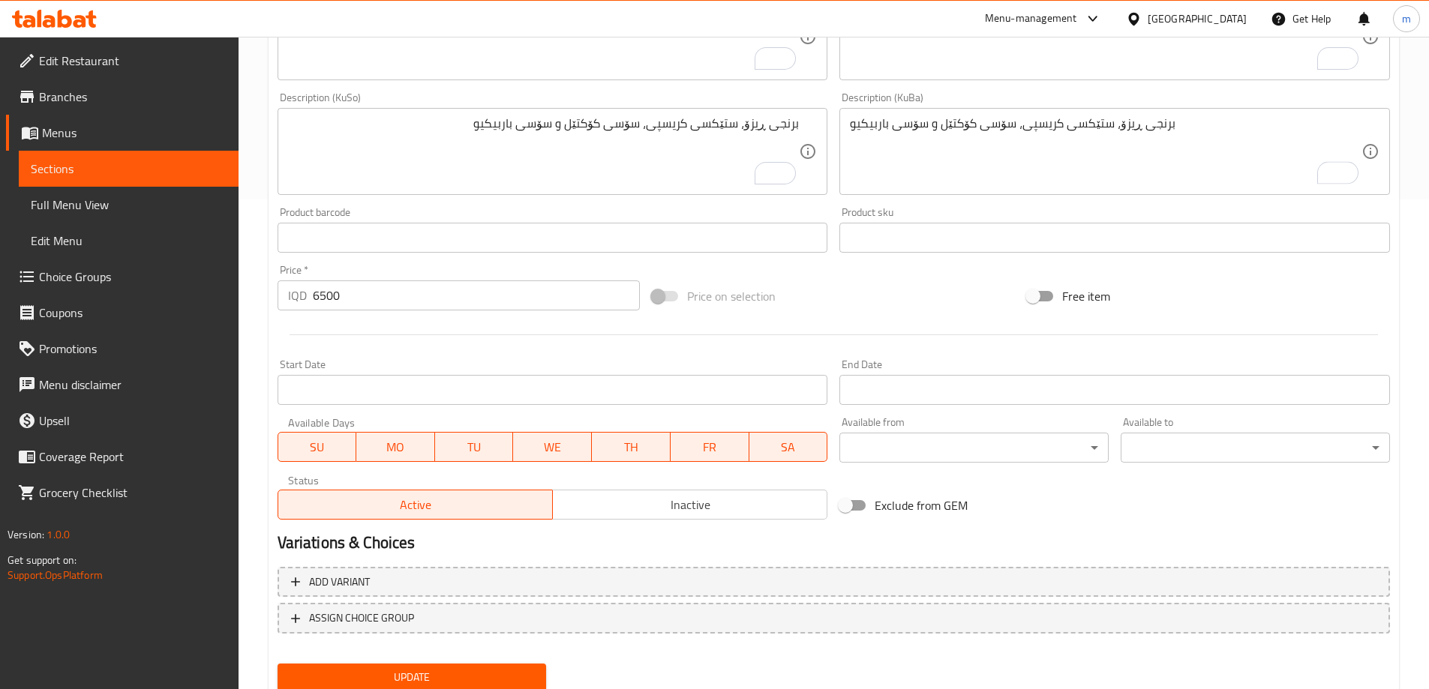
scroll to position [508, 0]
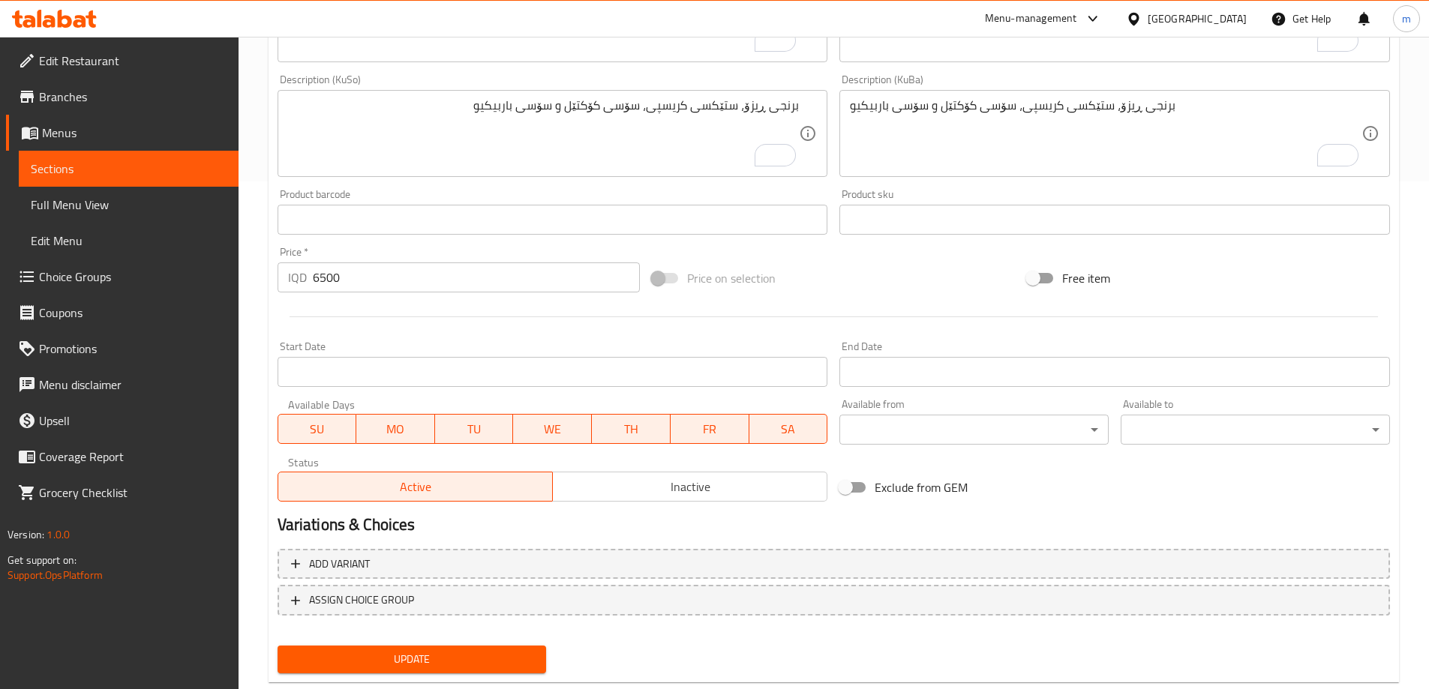
click at [341, 661] on span "Update" at bounding box center [411, 659] width 245 height 19
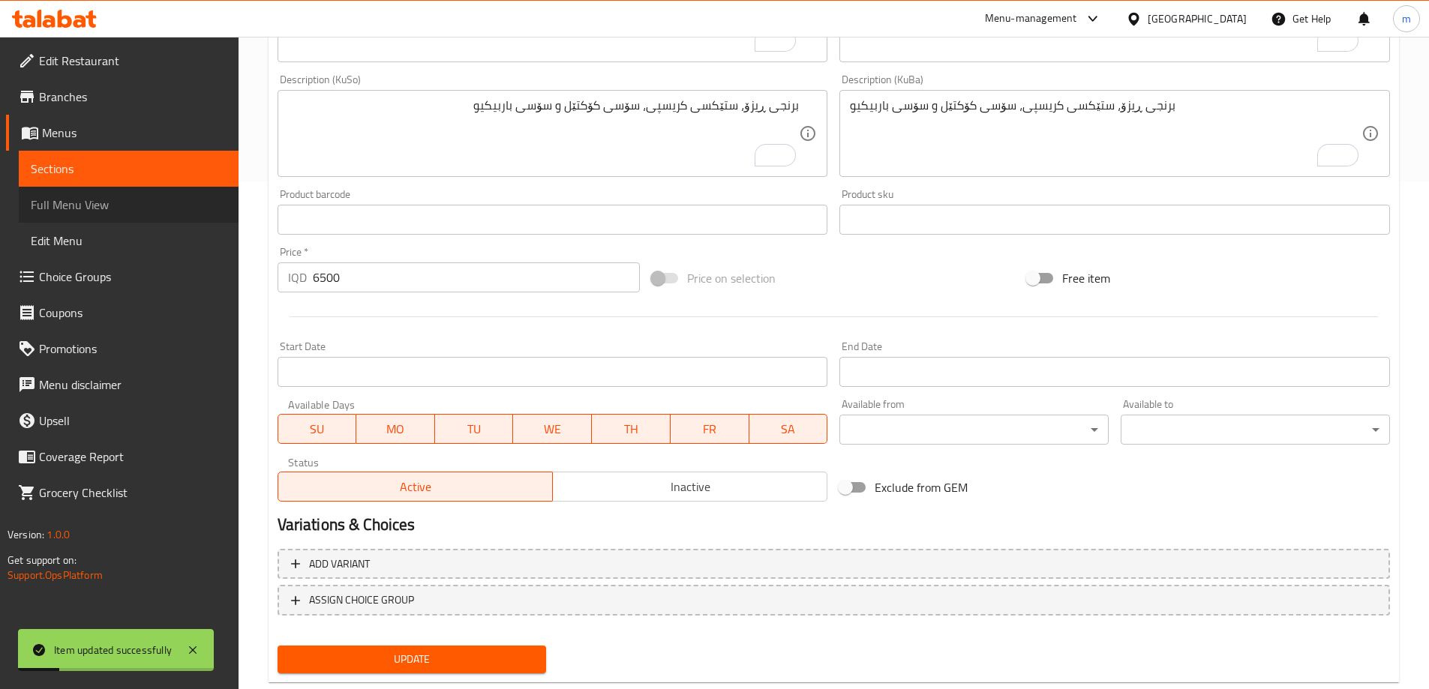
click at [64, 205] on span "Full Menu View" at bounding box center [129, 205] width 196 height 18
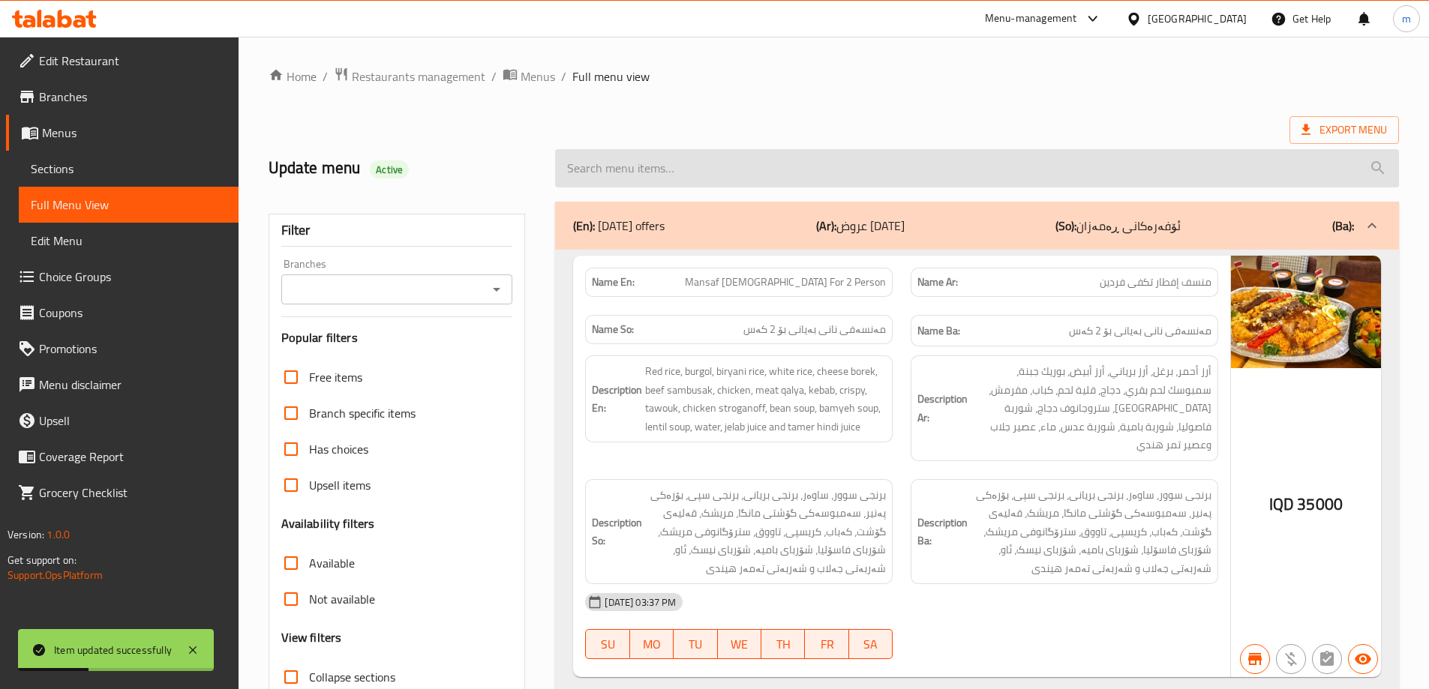
click at [771, 154] on input "search" at bounding box center [977, 168] width 844 height 38
paste input "Chicken Rizo"
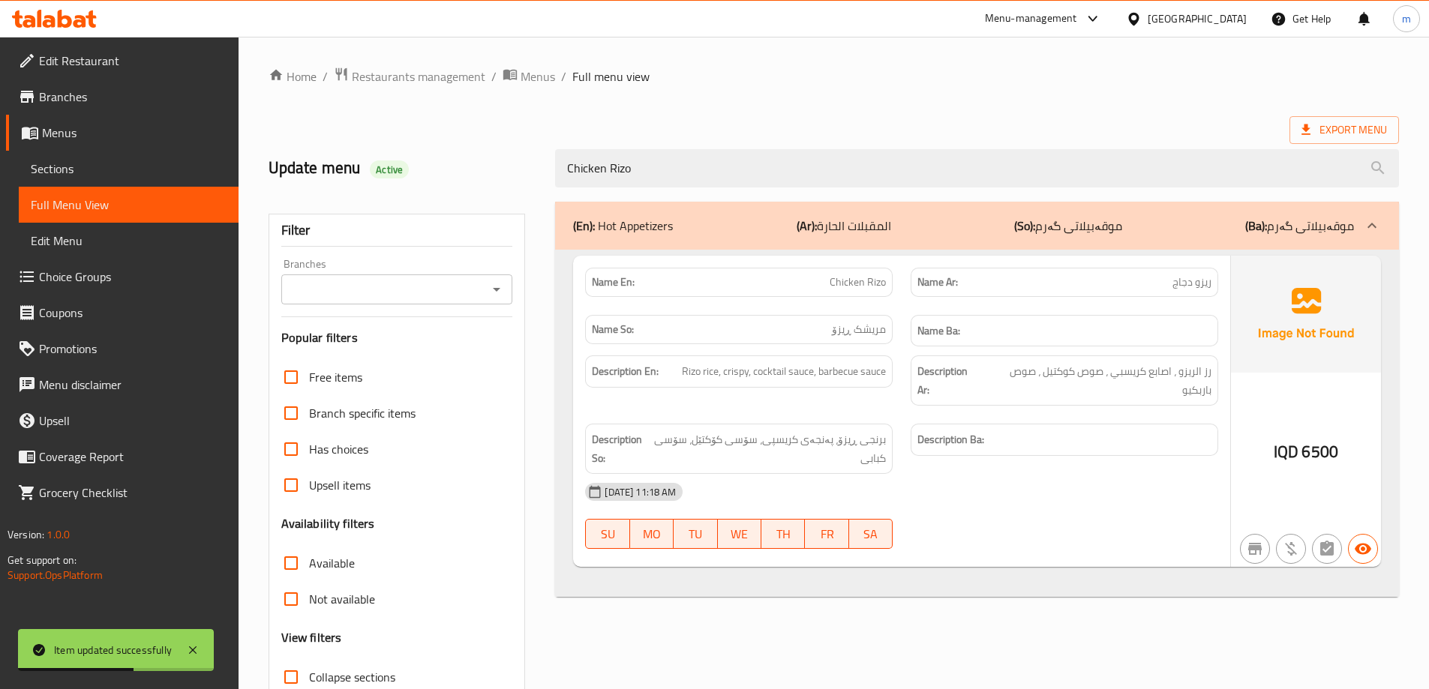
click at [493, 280] on icon "Open" at bounding box center [496, 289] width 18 height 18
type input "Chicken Rizo"
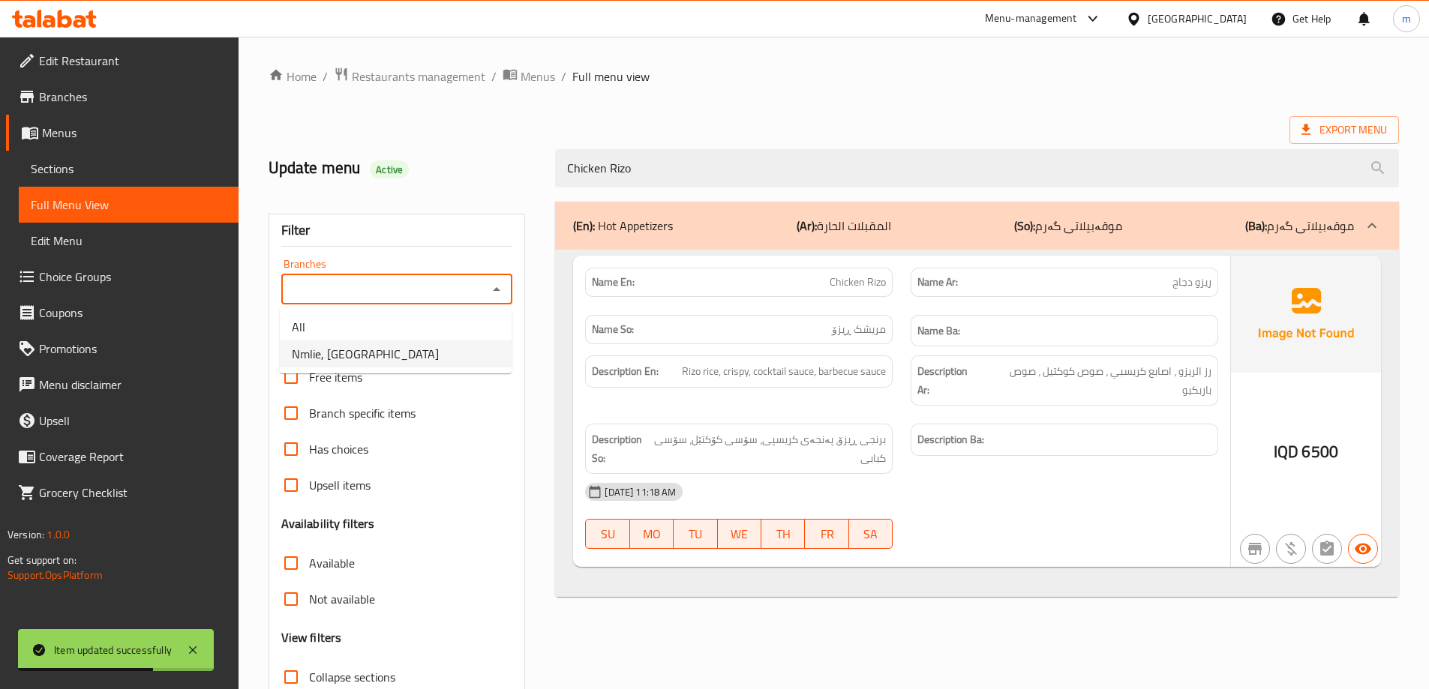
click at [393, 345] on span "Nmlie, English Village" at bounding box center [365, 354] width 147 height 18
type input "Nmlie, English Village"
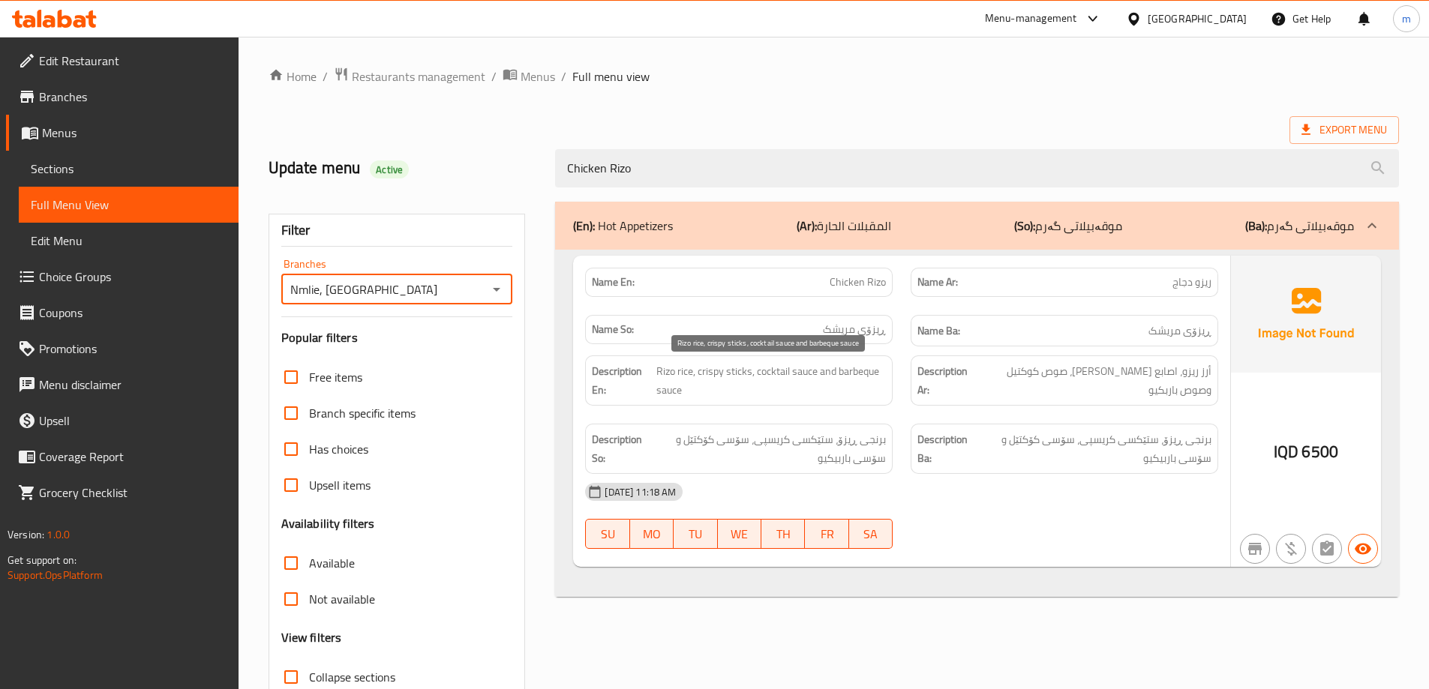
click at [802, 391] on span "Rizo rice, crispy sticks, cocktail sauce and barbeque sauce" at bounding box center [770, 380] width 229 height 37
click at [737, 371] on span "Rizo rice, crispy sticks, cocktail sauce and barbeque sauce" at bounding box center [770, 380] width 229 height 37
click at [737, 368] on span "Rizo rice, crispy sticks, cocktail sauce and barbeque sauce" at bounding box center [770, 380] width 229 height 37
click at [736, 364] on span "Rizo rice, crispy sticks, cocktail sauce and barbeque sauce" at bounding box center [770, 380] width 229 height 37
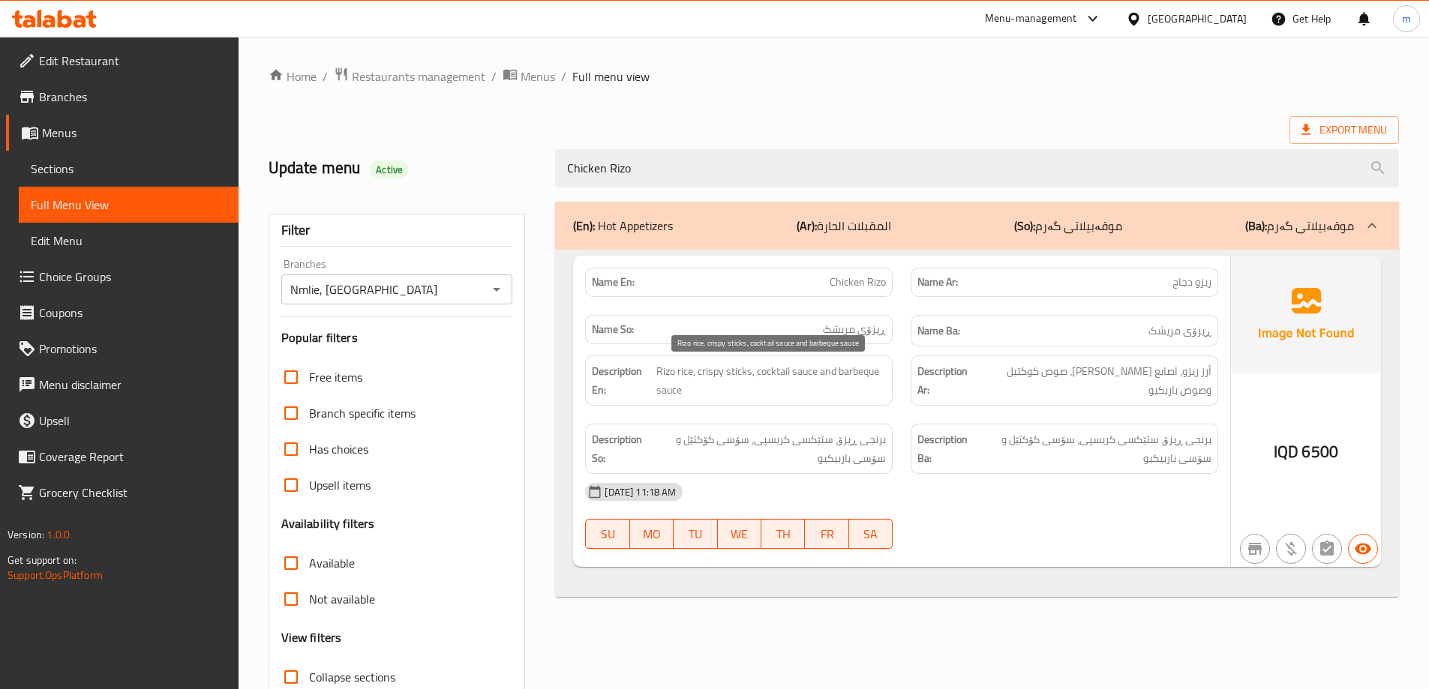
click at [734, 368] on span "Rizo rice, crispy sticks, cocktail sauce and barbeque sauce" at bounding box center [770, 380] width 229 height 37
click at [736, 371] on span "Rizo rice, crispy sticks, cocktail sauce and barbeque sauce" at bounding box center [770, 380] width 229 height 37
copy span "sticks"
click at [979, 304] on div "Name Ar: ريزو دجاج" at bounding box center [1063, 282] width 325 height 47
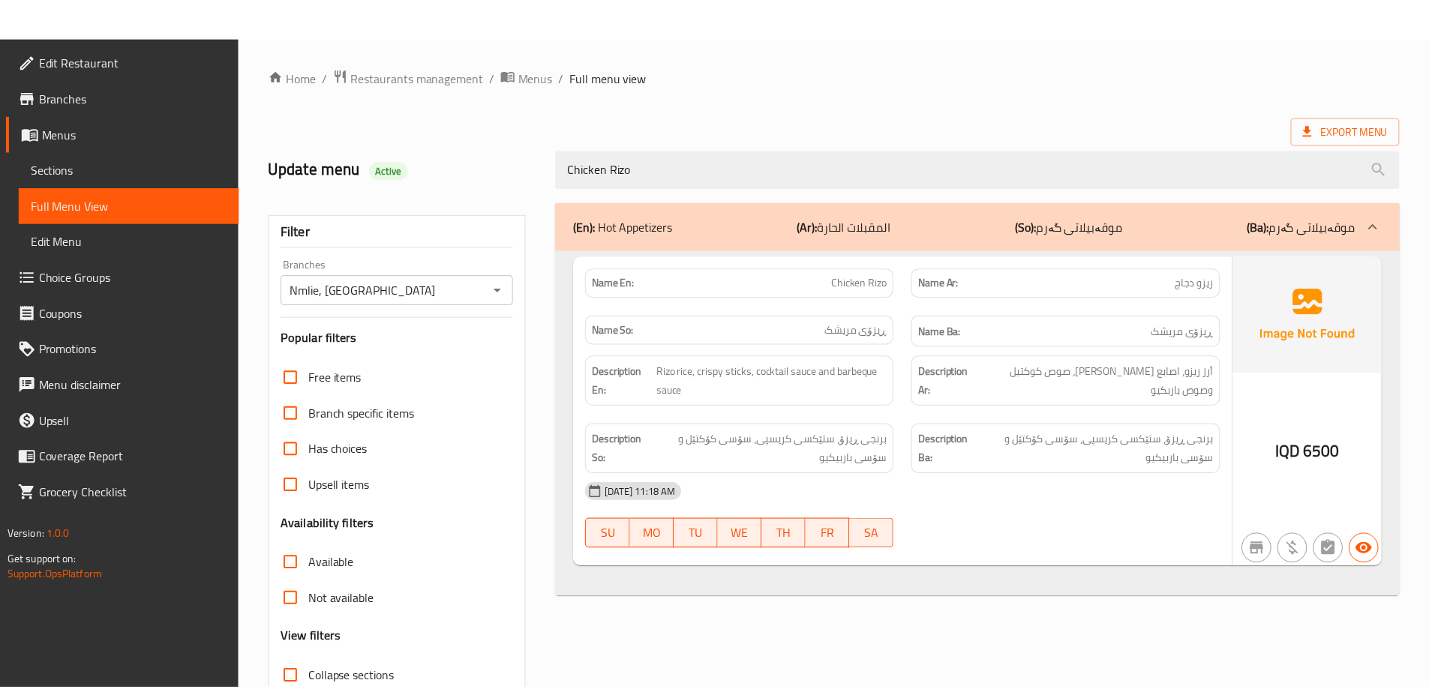
scroll to position [109, 0]
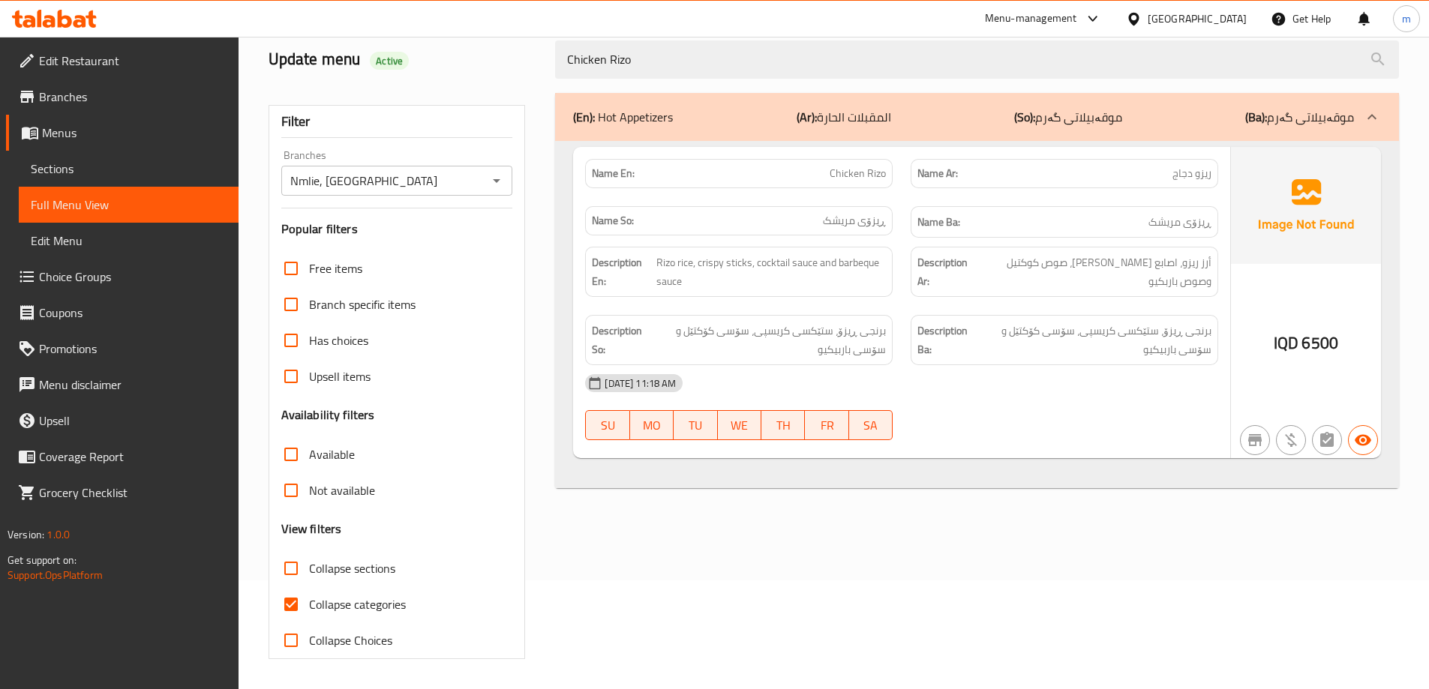
click at [73, 20] on icon at bounding box center [54, 19] width 85 height 18
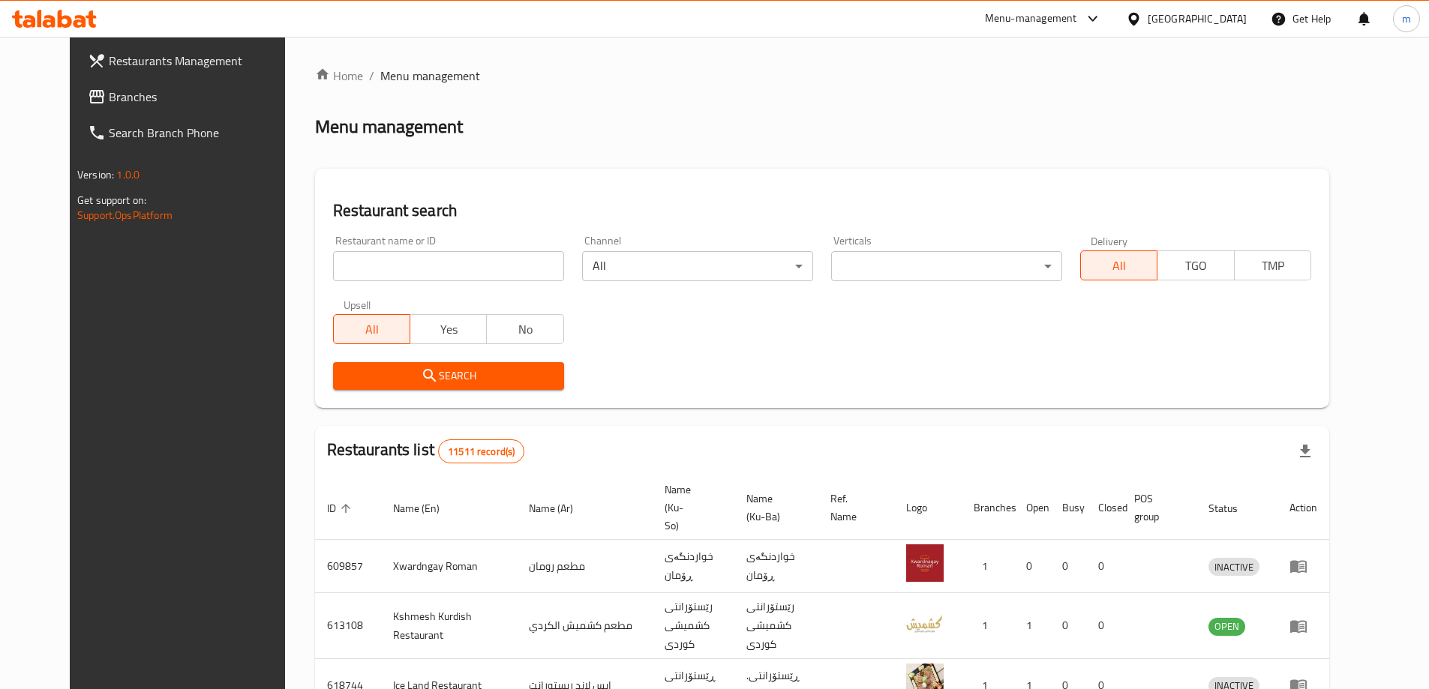
click at [345, 252] on input "search" at bounding box center [448, 266] width 231 height 30
paste input "689551"
type input "689551"
click button "Search" at bounding box center [448, 376] width 231 height 28
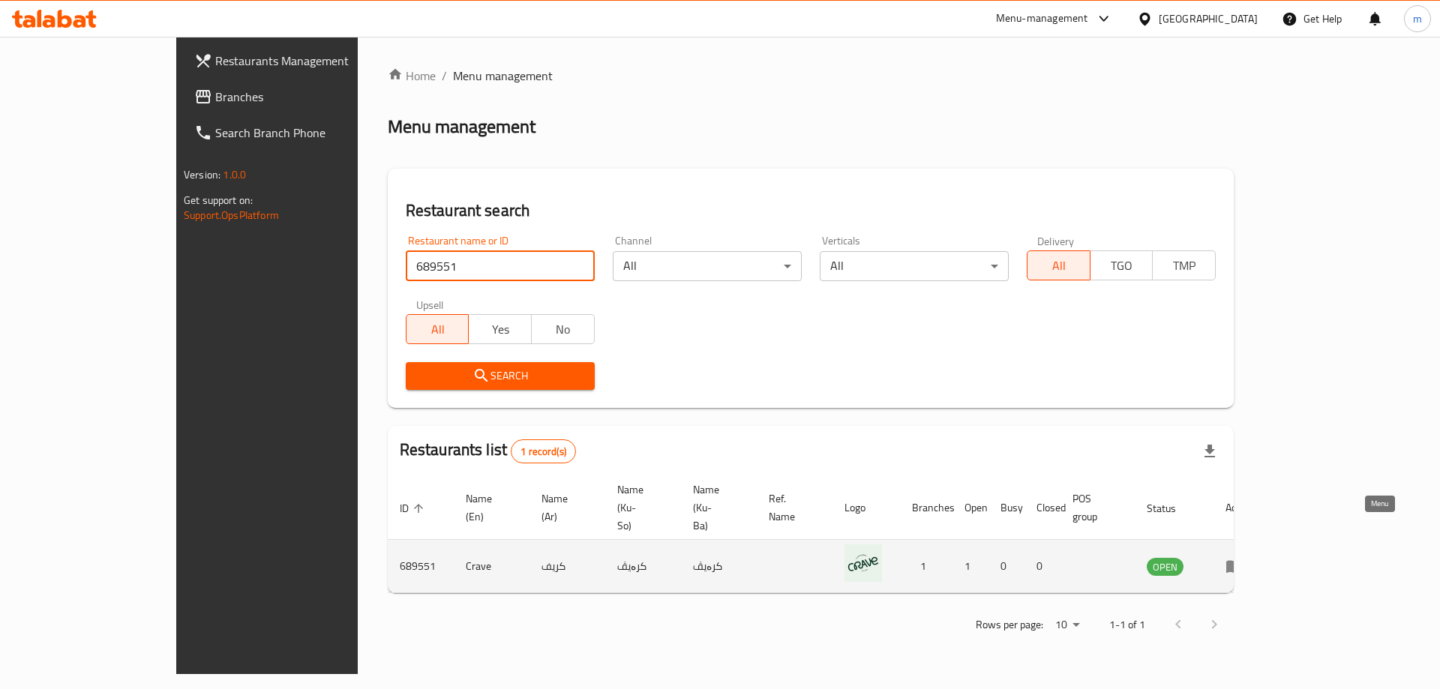
click at [1253, 557] on link "enhanced table" at bounding box center [1239, 566] width 28 height 18
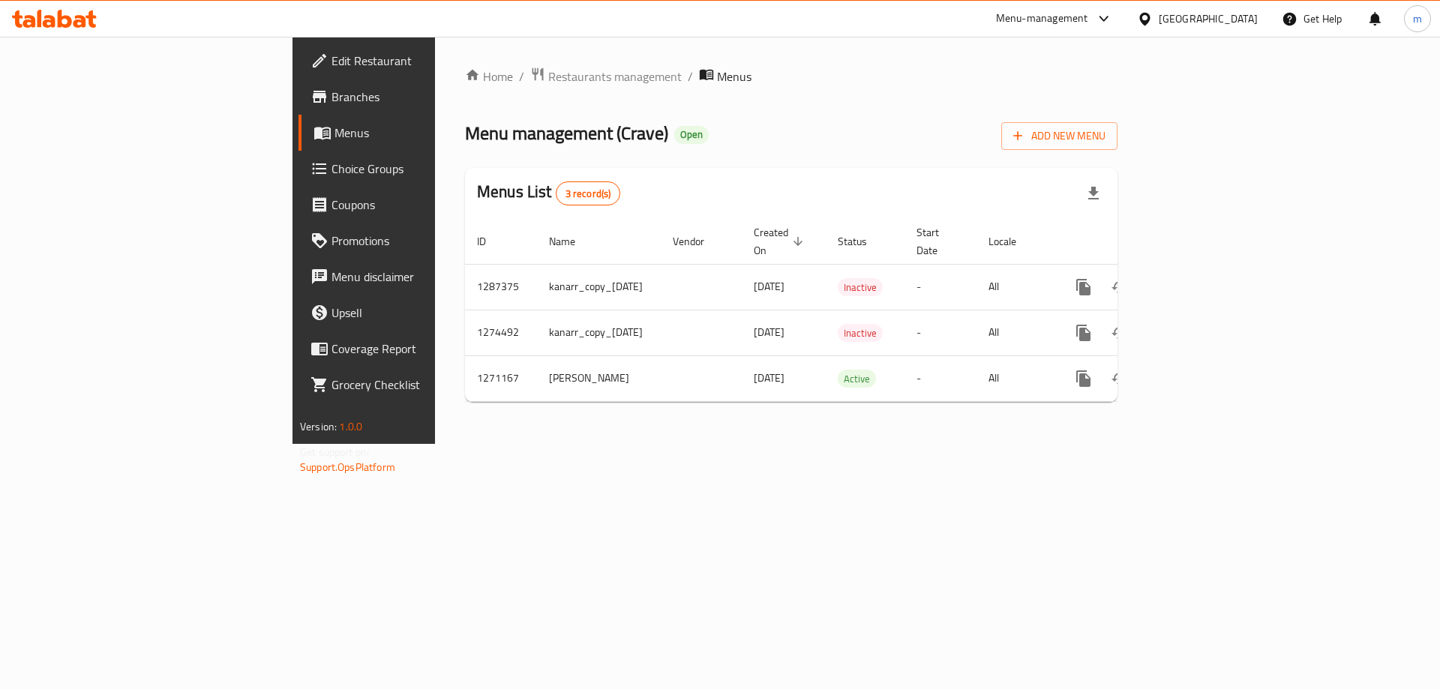
click at [331, 101] on span "Branches" at bounding box center [426, 97] width 190 height 18
